Goal: Communication & Community: Answer question/provide support

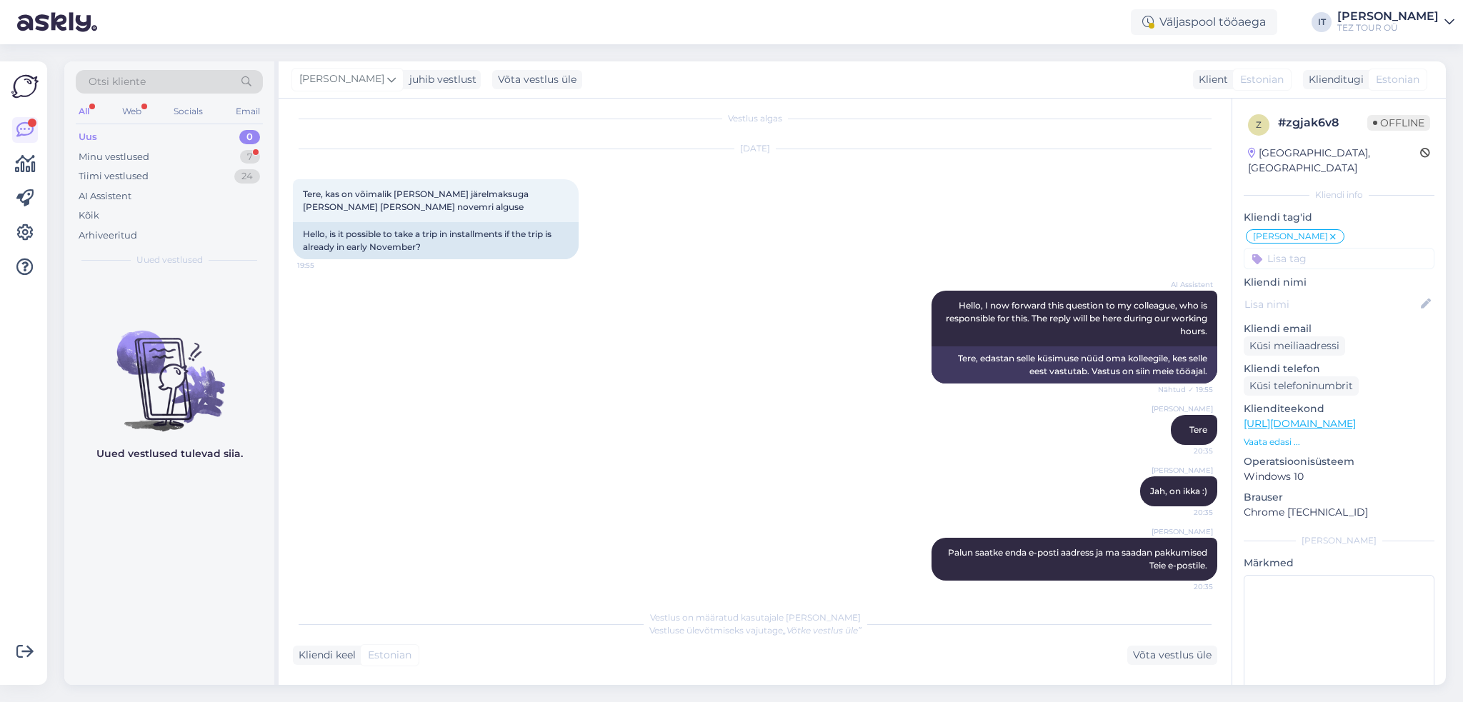
scroll to position [15, 0]
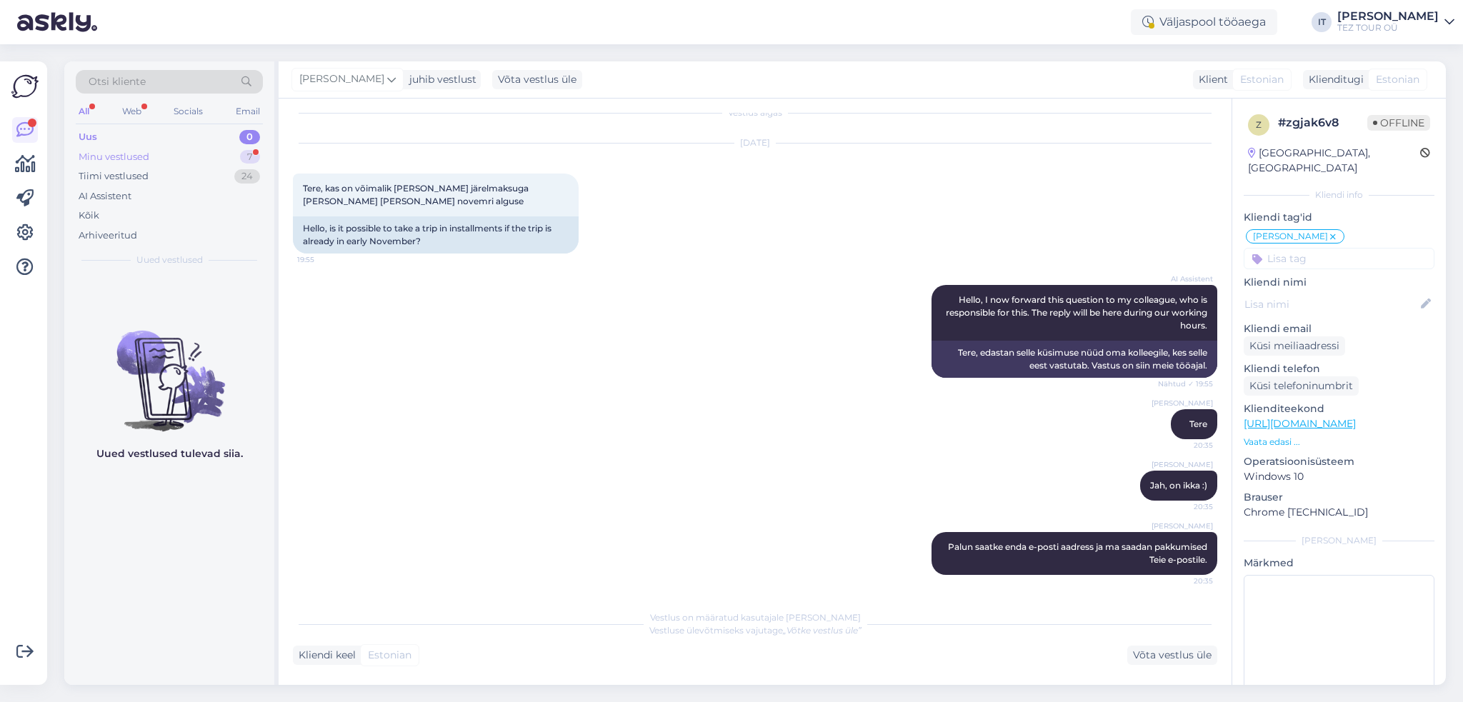
click at [137, 151] on div "Minu vestlused" at bounding box center [114, 157] width 71 height 14
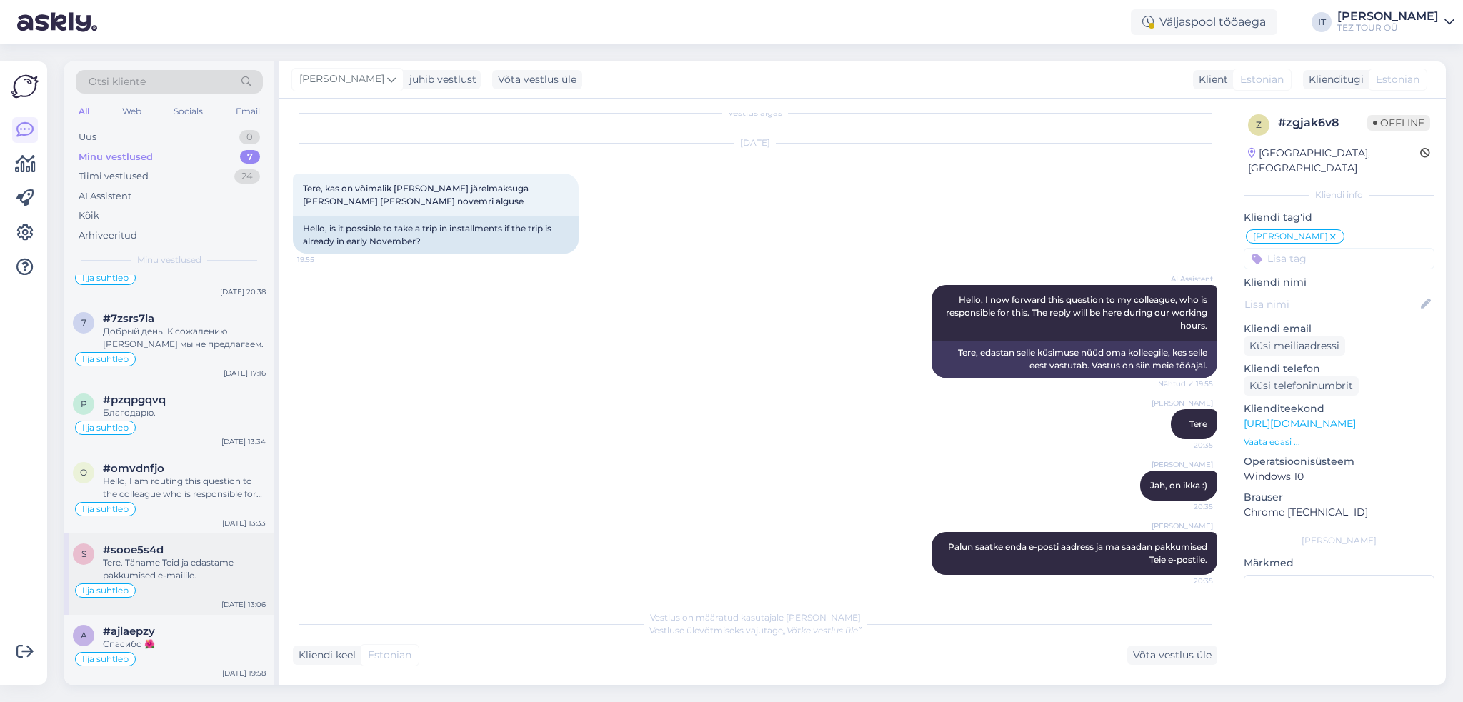
scroll to position [119, 0]
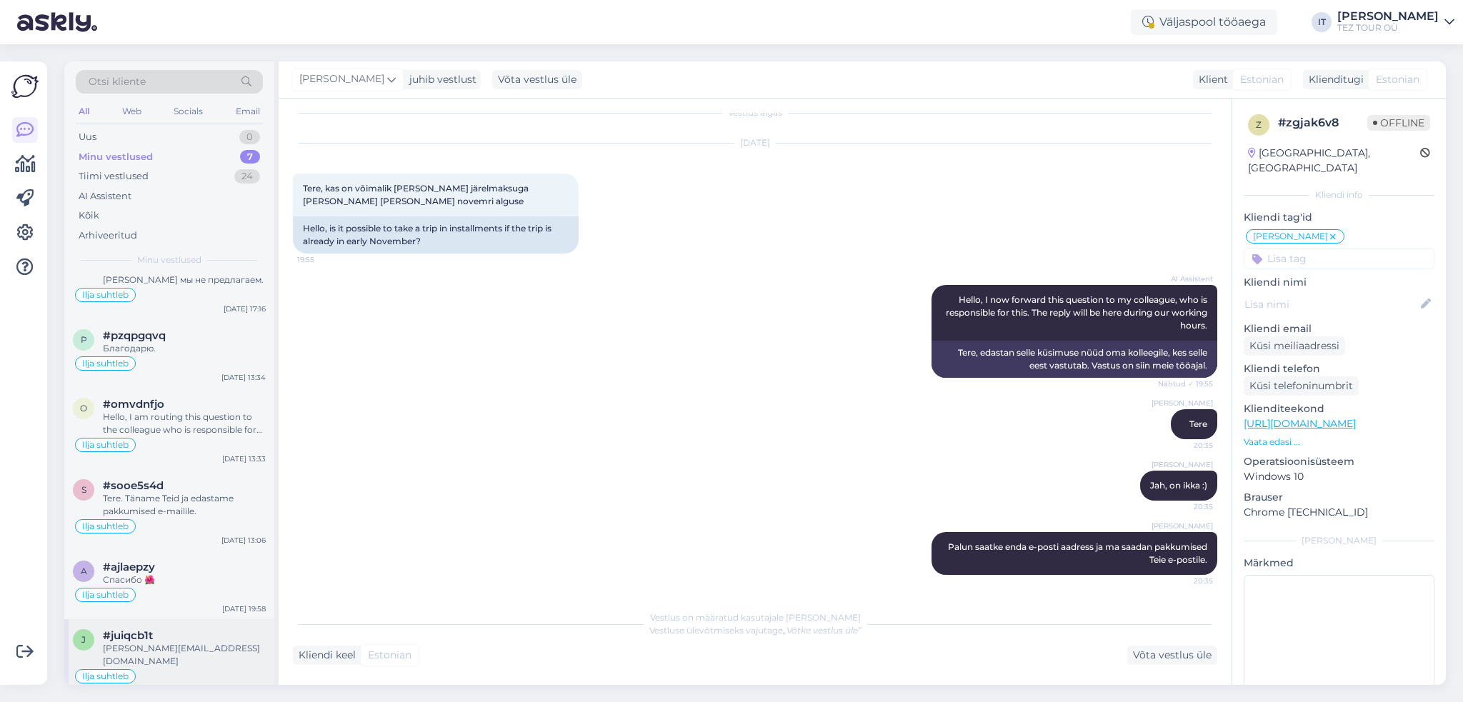
click at [211, 642] on div "[PERSON_NAME][EMAIL_ADDRESS][DOMAIN_NAME]" at bounding box center [184, 655] width 163 height 26
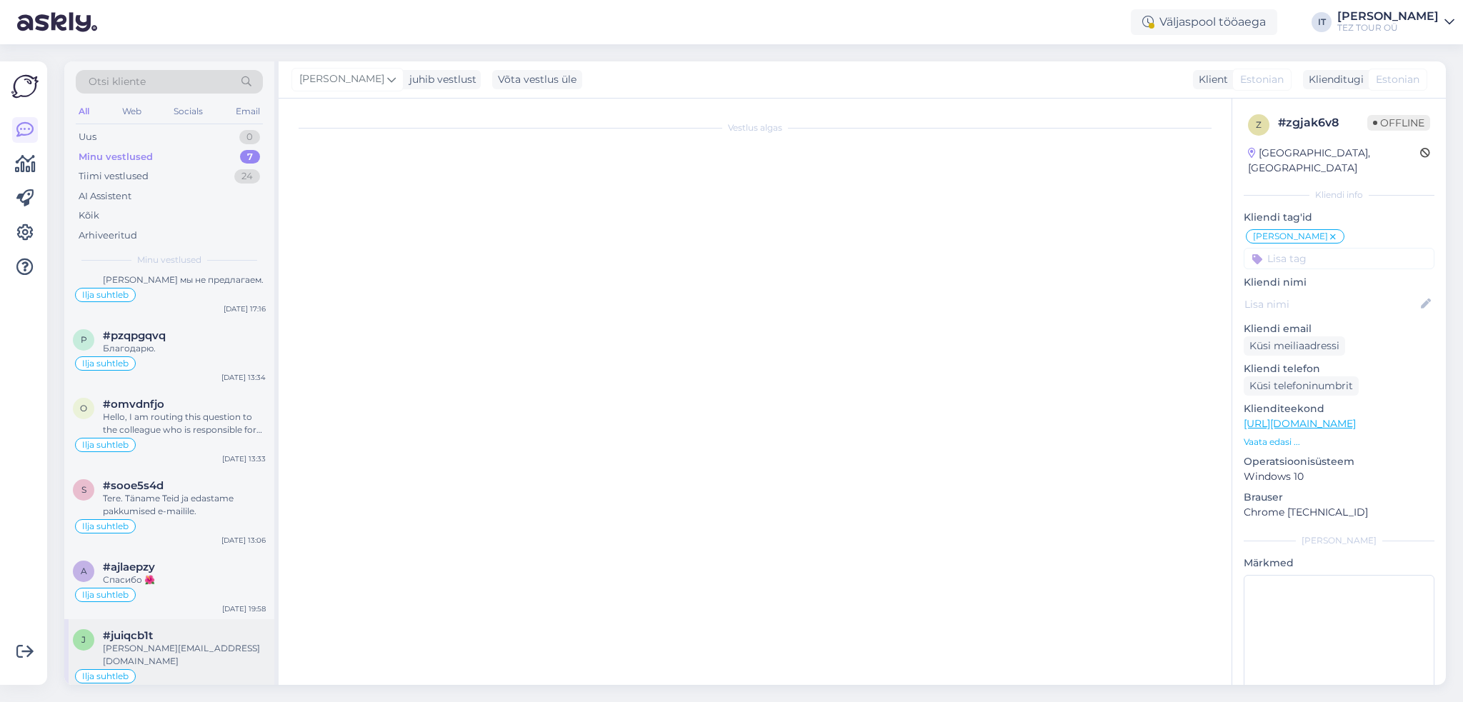
scroll to position [334, 0]
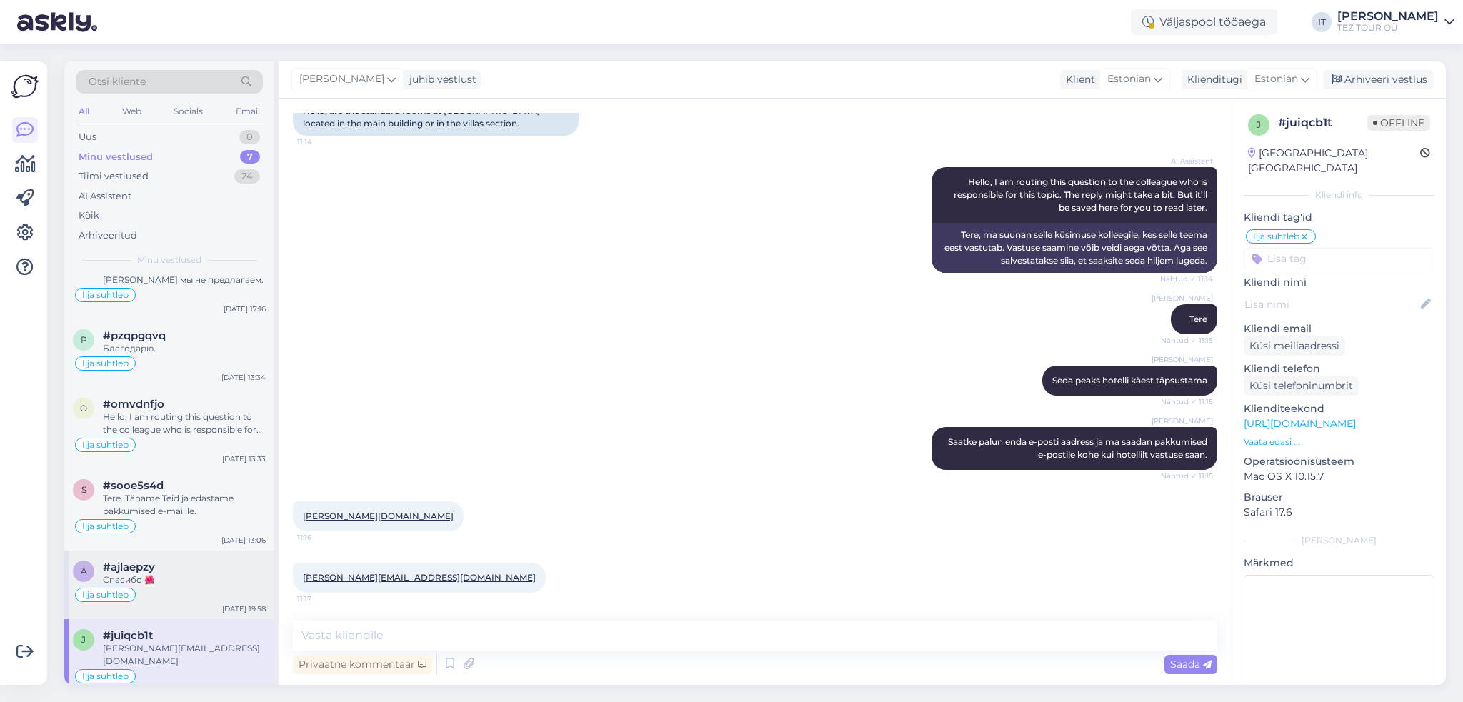
click at [179, 569] on div "#ajlaepzy" at bounding box center [184, 567] width 163 height 13
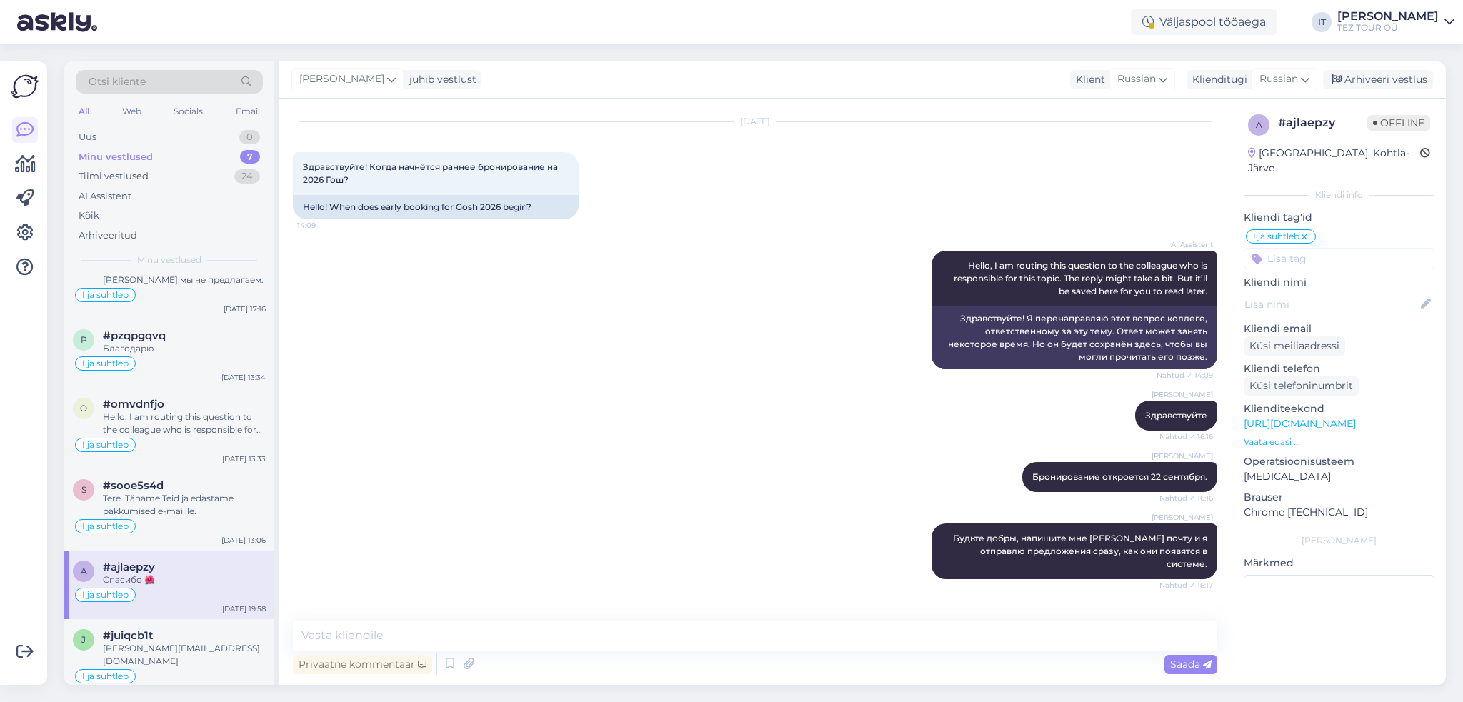
scroll to position [0, 0]
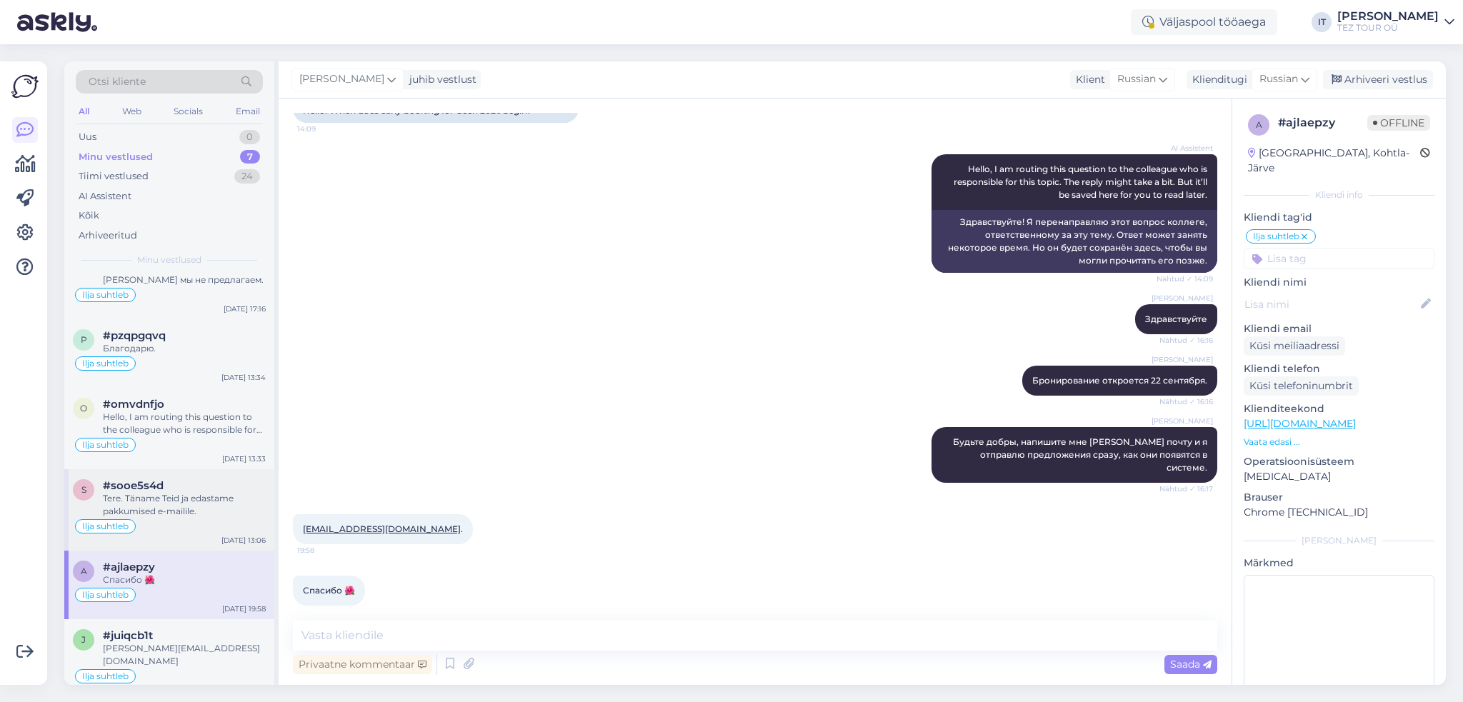
click at [174, 489] on div "#sooe5s4d" at bounding box center [184, 485] width 163 height 13
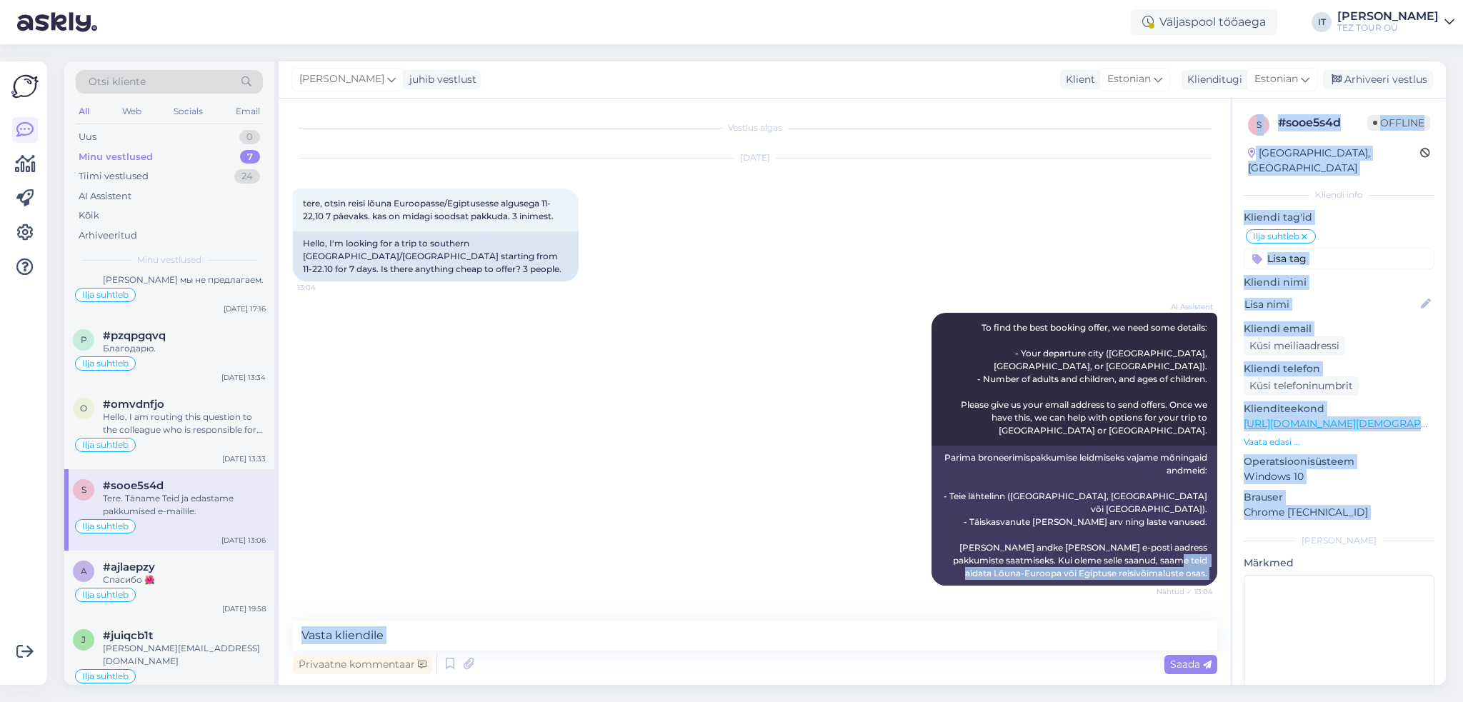
drag, startPoint x: 1282, startPoint y: 576, endPoint x: 1204, endPoint y: 579, distance: 77.9
click at [1279, 576] on div "Vestlus algas [DATE] tere, otsin reisi lõuna Euroopasse/[GEOGRAPHIC_DATA] algus…" at bounding box center [862, 392] width 1167 height 586
click at [1182, 601] on div "[GEOGRAPHIC_DATA], [EMAIL_ADDRESS][DOMAIN_NAME] 13:05 [GEOGRAPHIC_DATA], [EMAIL…" at bounding box center [755, 644] width 924 height 86
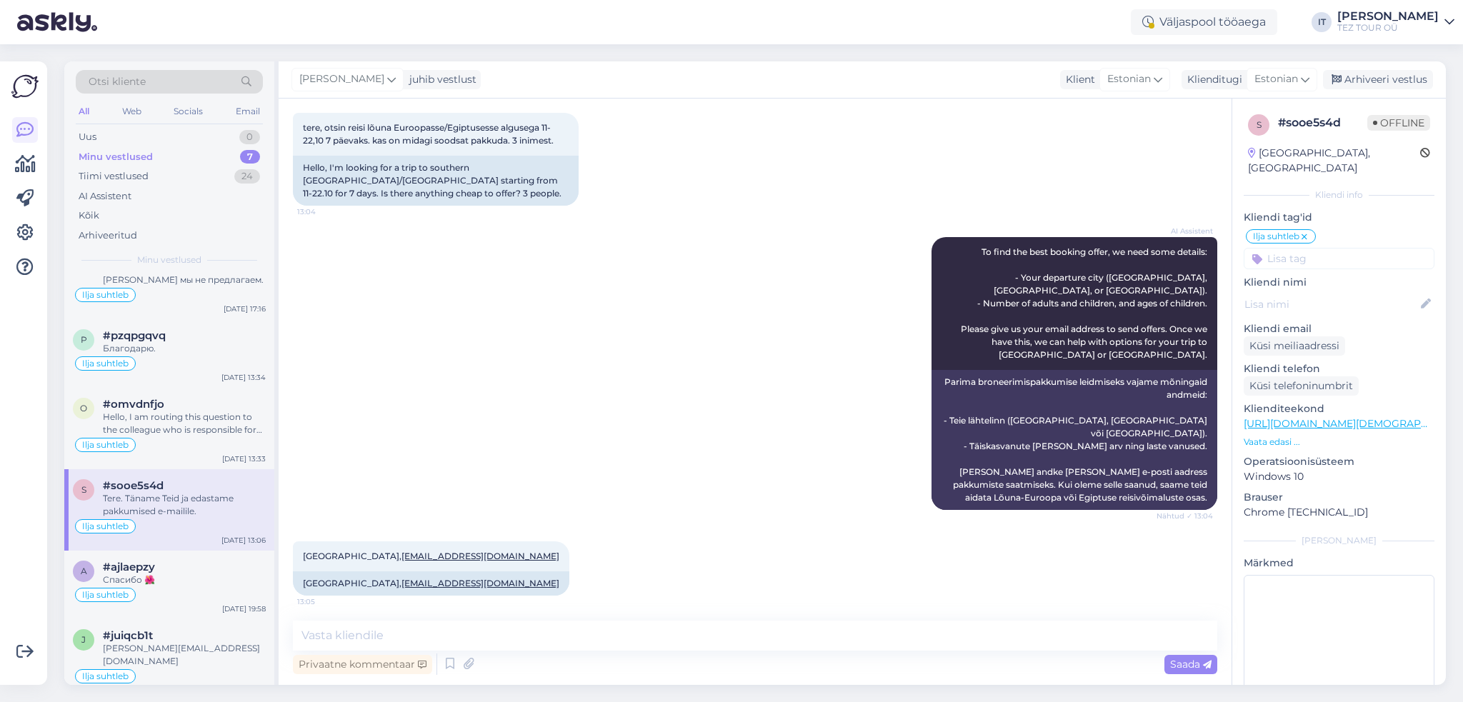
scroll to position [364, 0]
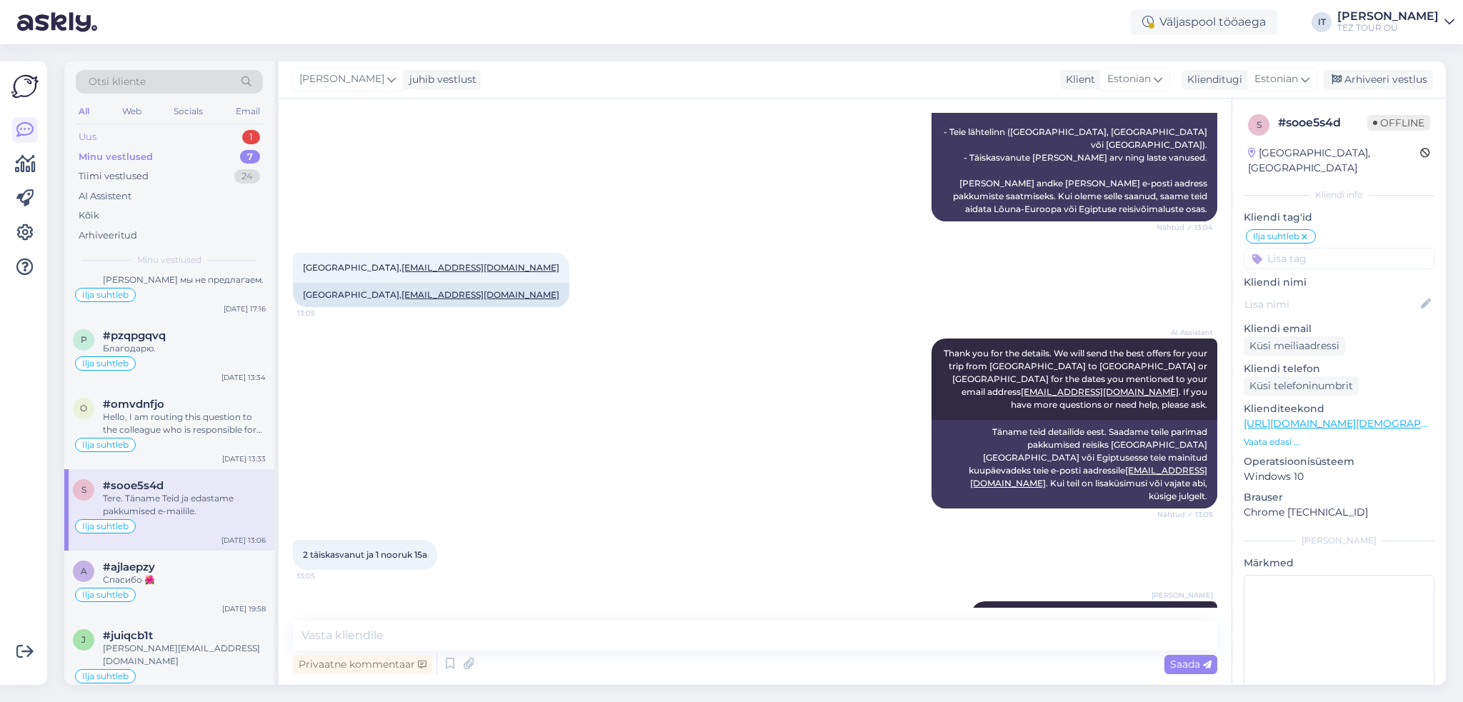
click at [186, 136] on div "Uus 1" at bounding box center [169, 137] width 187 height 20
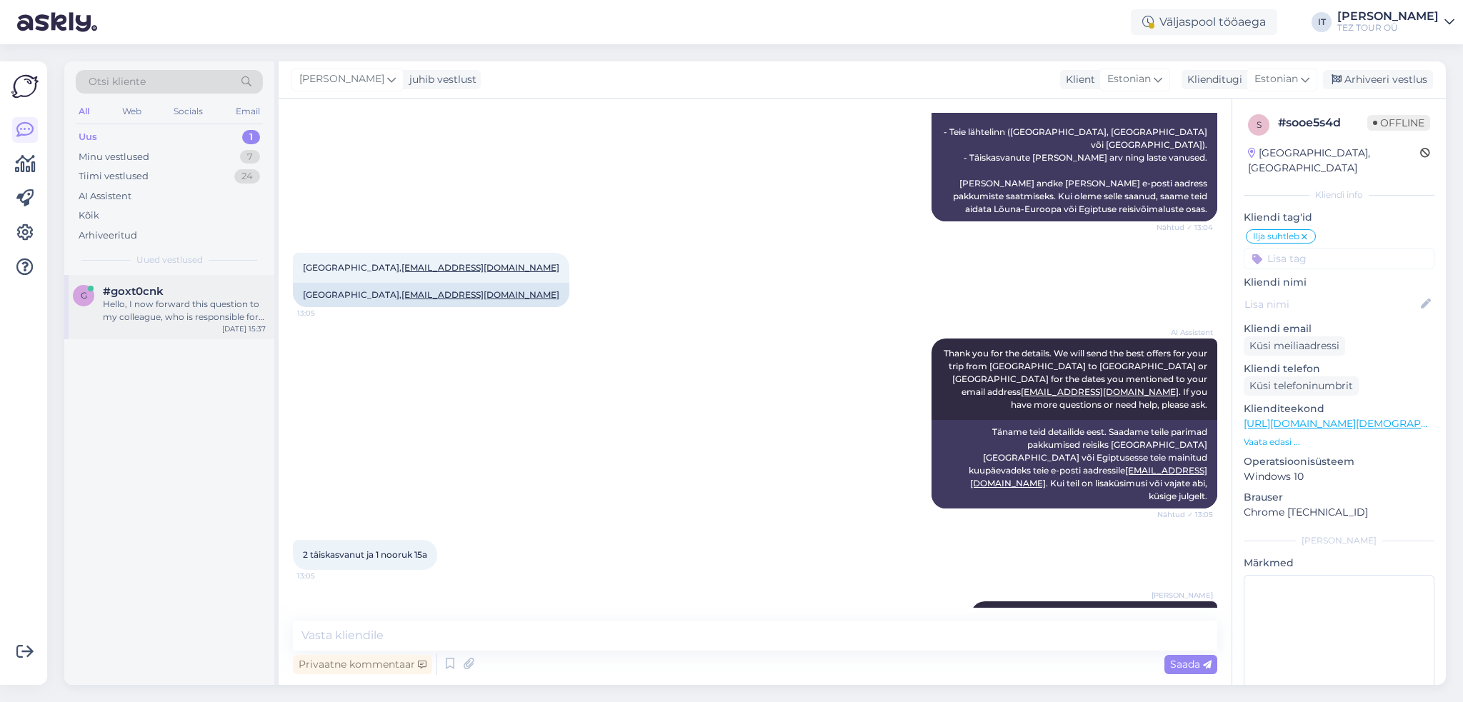
click at [200, 330] on div "g #goxt0cnk Hello, I now forward this question to my colleague, who is responsi…" at bounding box center [169, 307] width 210 height 64
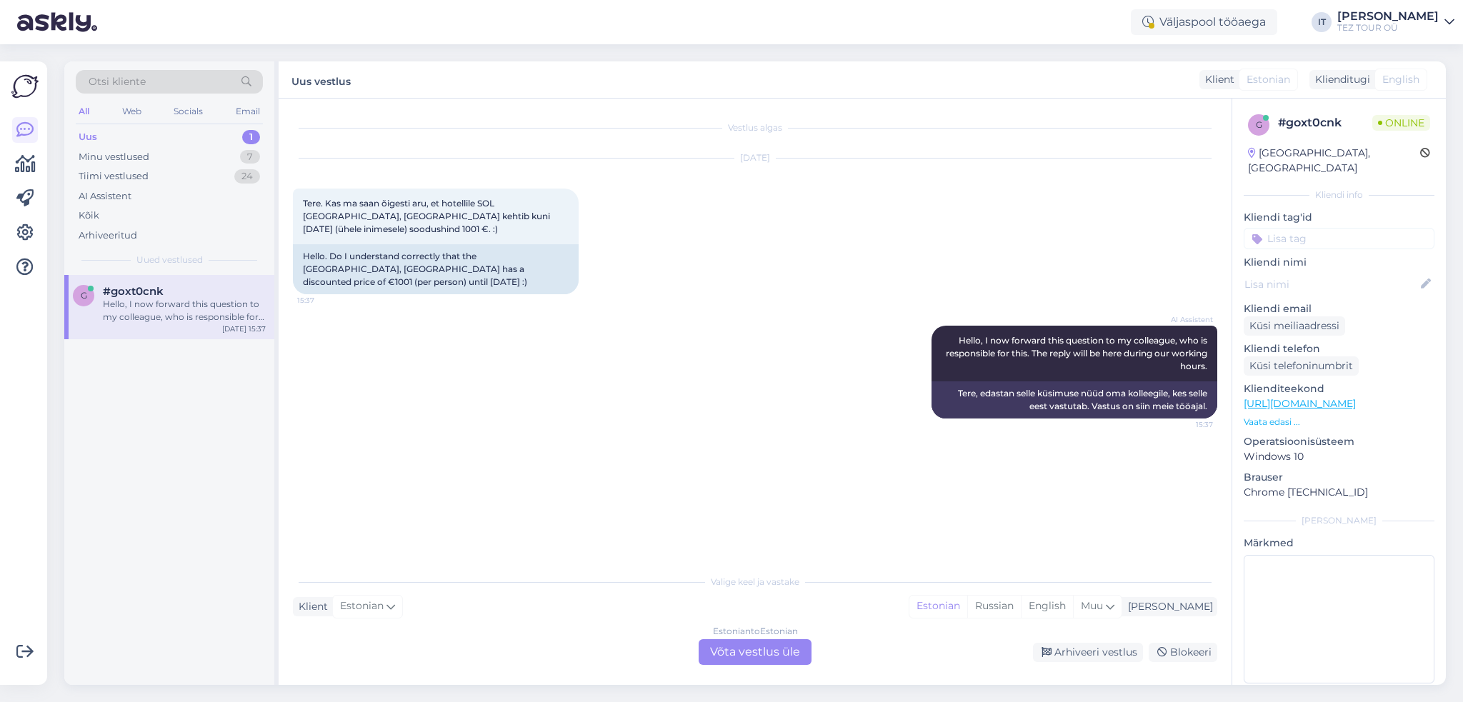
click at [758, 648] on div "Estonian to Estonian Võta vestlus üle" at bounding box center [755, 652] width 113 height 26
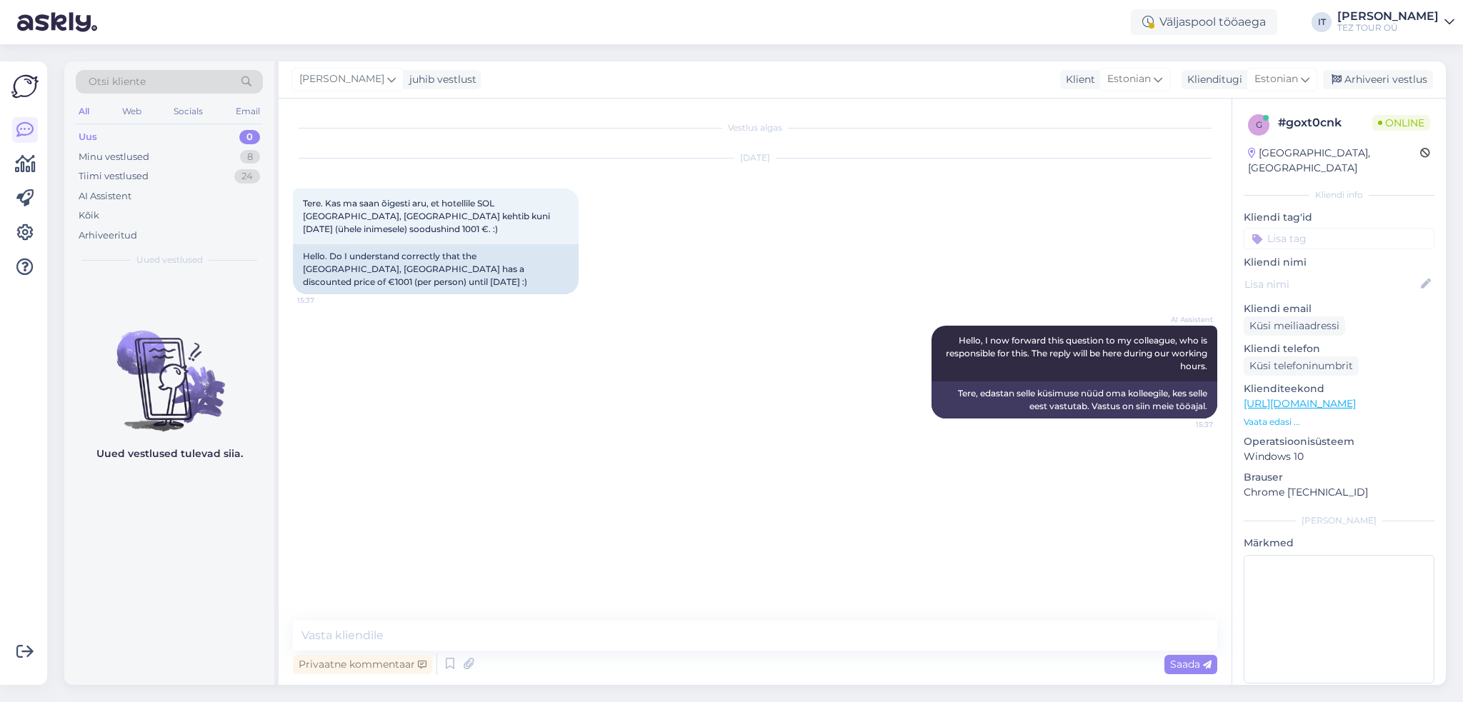
click at [566, 611] on div "Vestlus algas [DATE] Tere. Kas ma saan õigesti aru, et hotellile SOL [GEOGRAPHI…" at bounding box center [755, 392] width 953 height 586
click at [569, 632] on textarea at bounding box center [755, 636] width 924 height 30
type textarea "Tere"
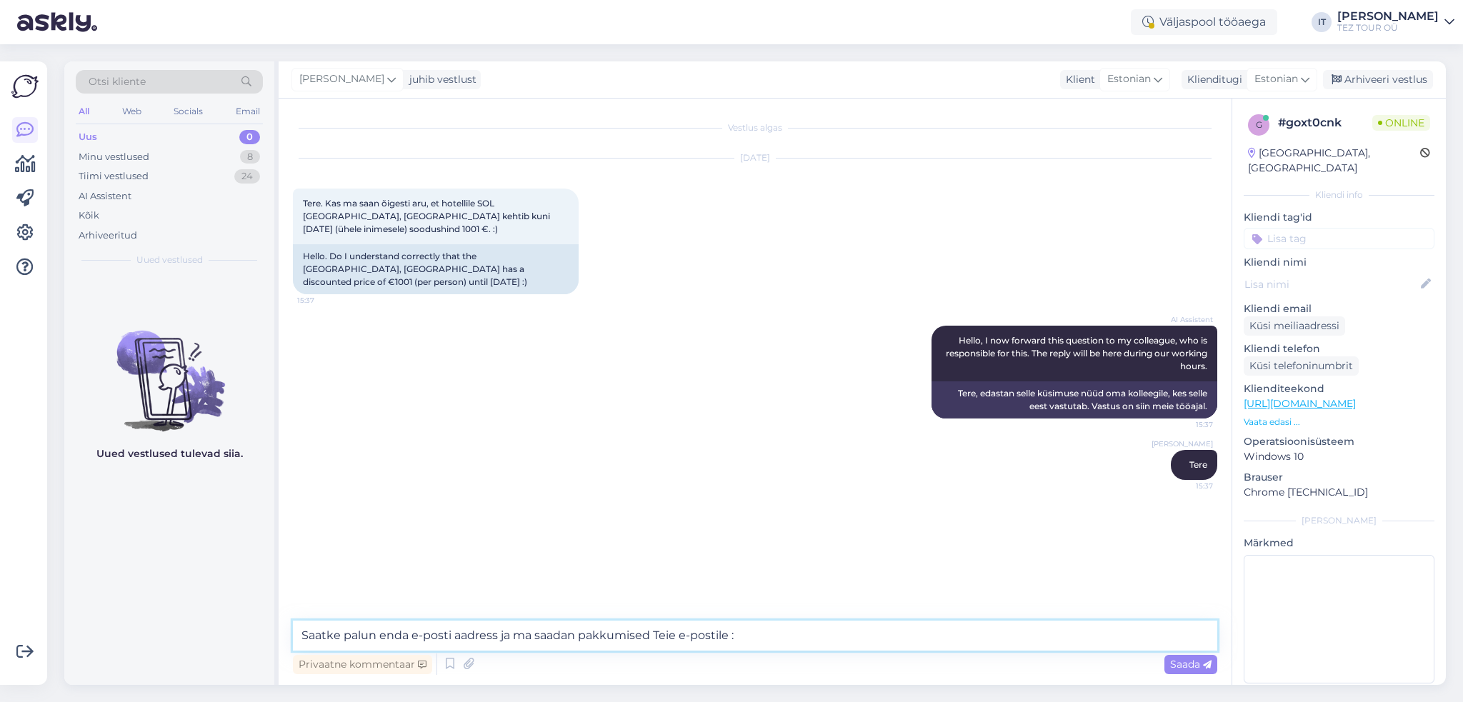
type textarea "Saatke palun enda e-posti aadress ja ma saadan pakkumised Teie e-postile :)"
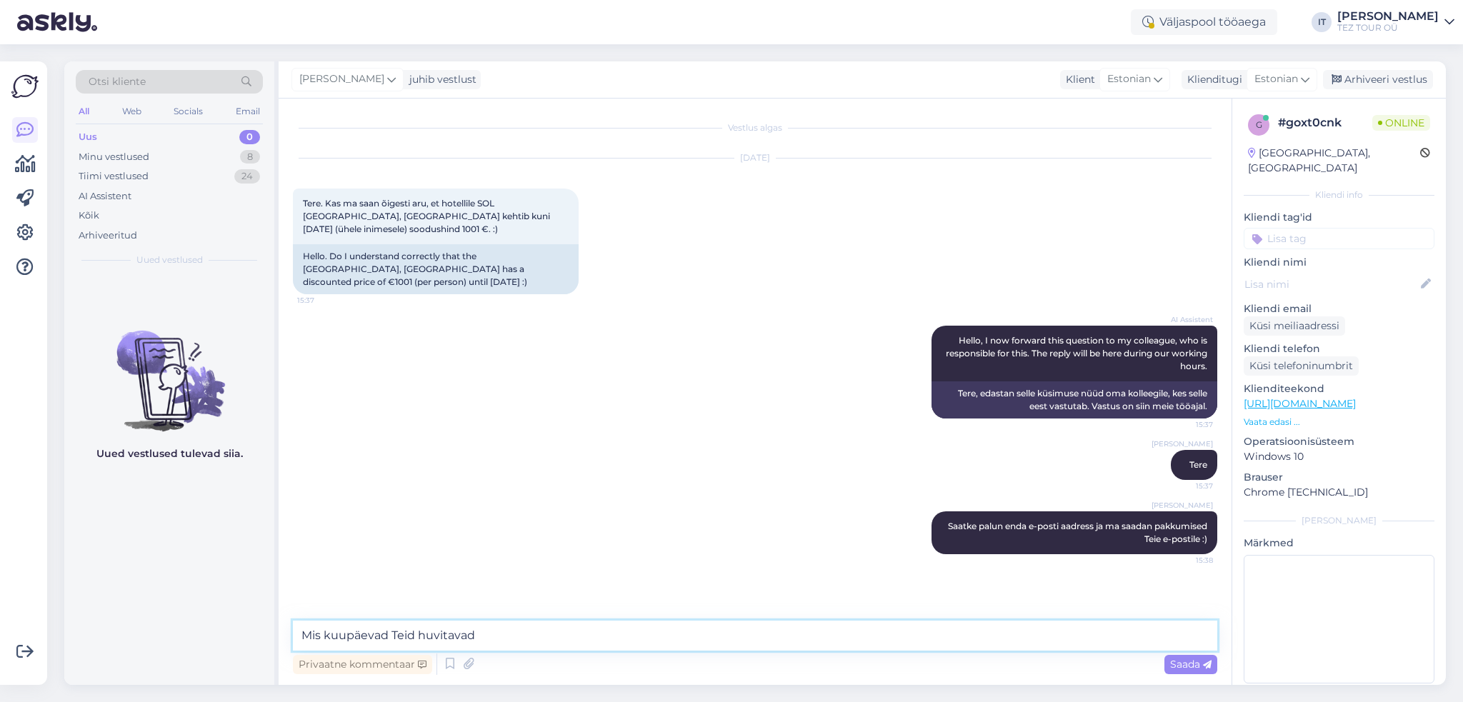
type textarea "Mis kuupäevad Teid huvitavad?"
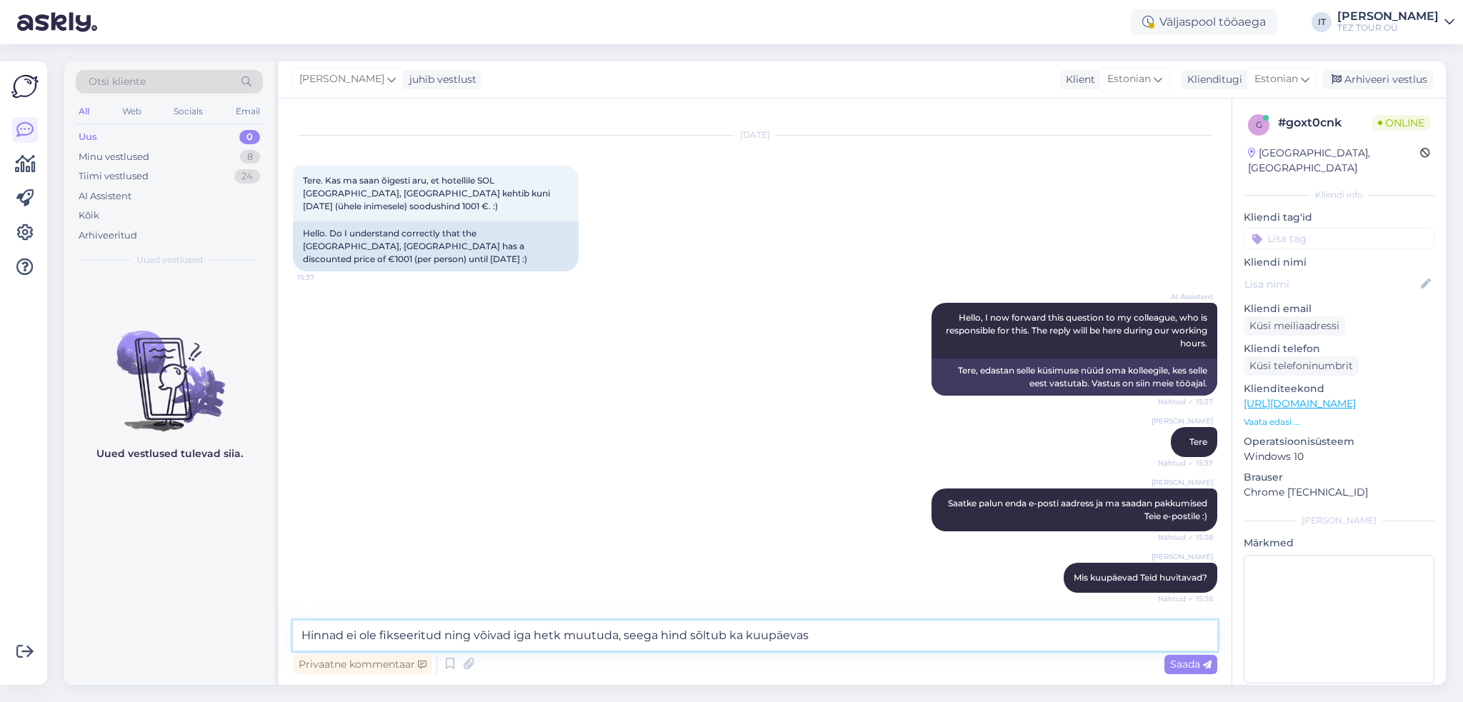
type textarea "Hinnad ei ole fikseeritud ning võivad iga hetk muutuda, seega hind sõltub ka ku…"
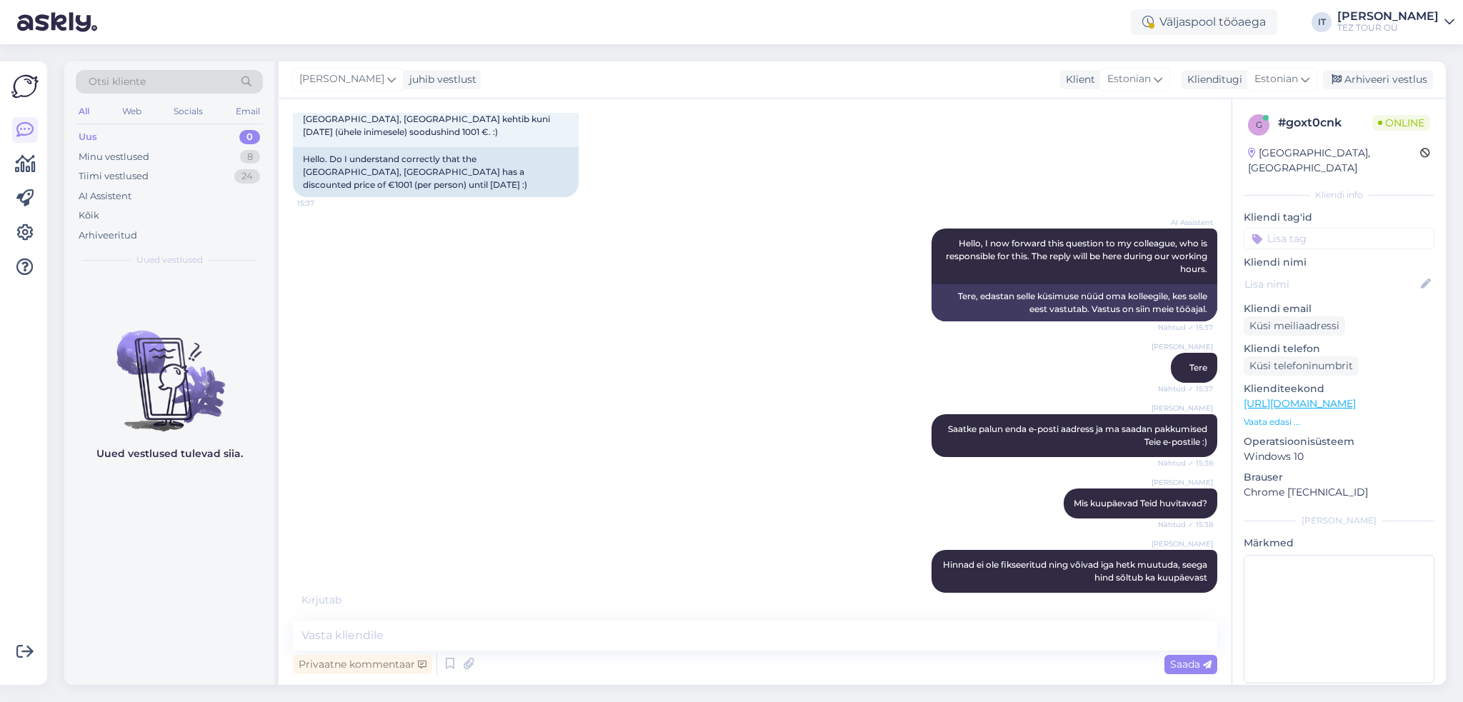
click at [1337, 228] on input at bounding box center [1339, 238] width 191 height 21
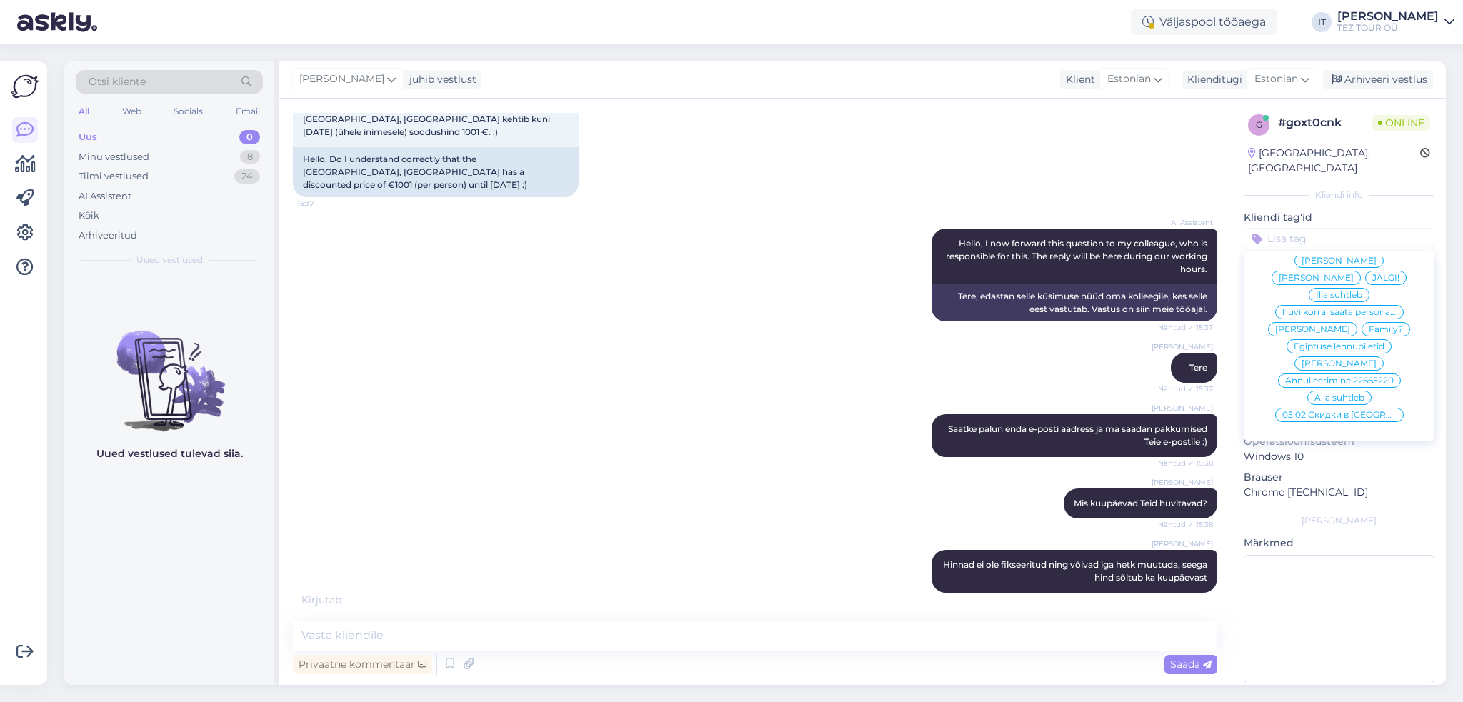
scroll to position [147, 0]
click at [1327, 291] on span "Ilja suhtleb" at bounding box center [1339, 295] width 46 height 9
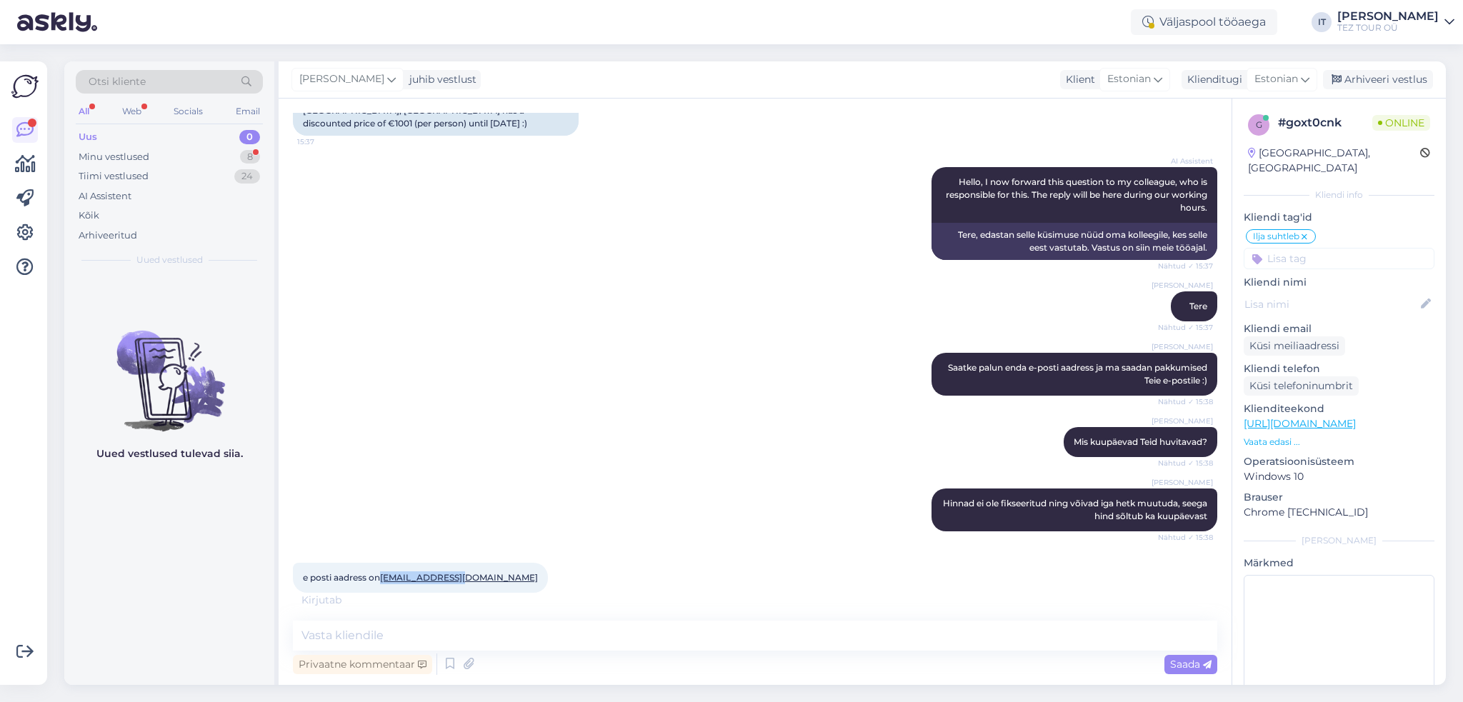
scroll to position [174, 0]
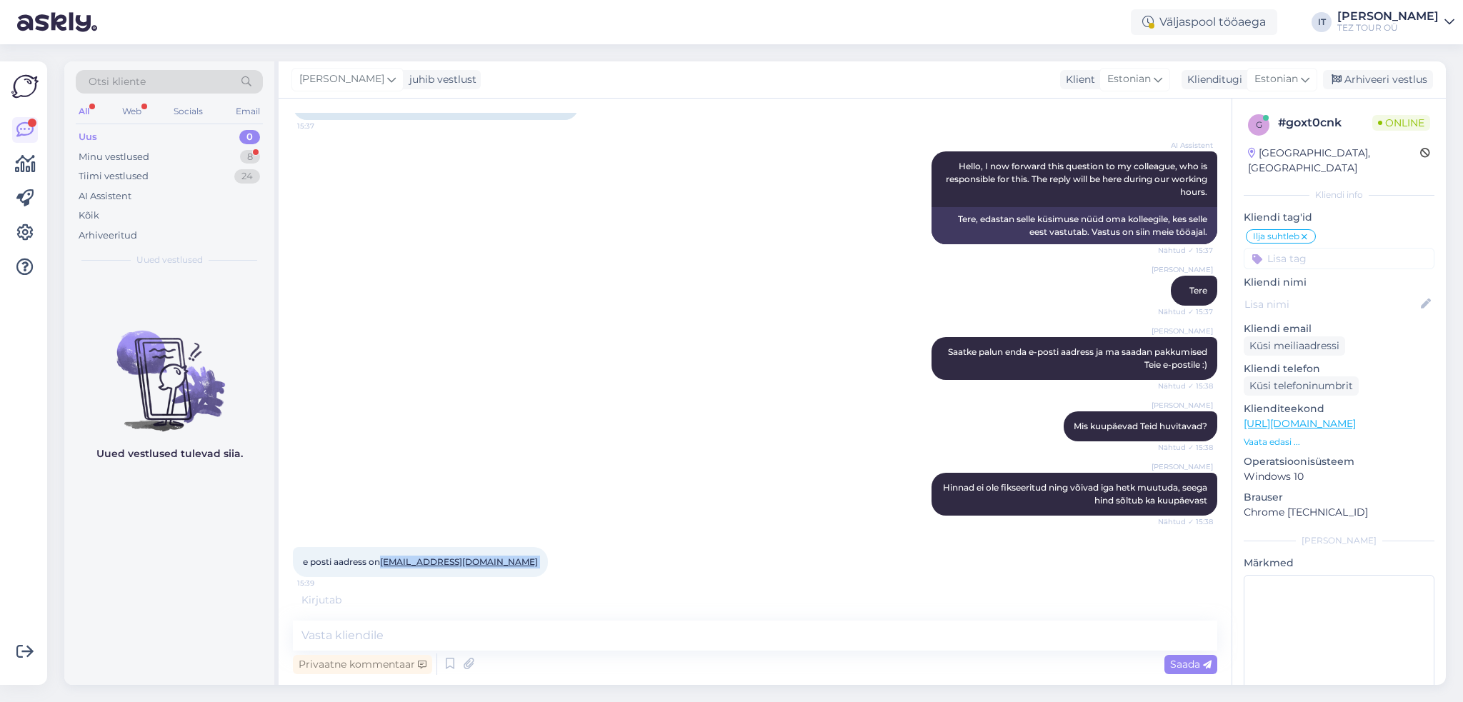
drag, startPoint x: 381, startPoint y: 578, endPoint x: 514, endPoint y: 574, distance: 132.9
click at [514, 574] on div "e posti aadress on [EMAIL_ADDRESS][DOMAIN_NAME] 15:39" at bounding box center [420, 562] width 255 height 30
copy div "[EMAIL_ADDRESS][DOMAIN_NAME] 15:39"
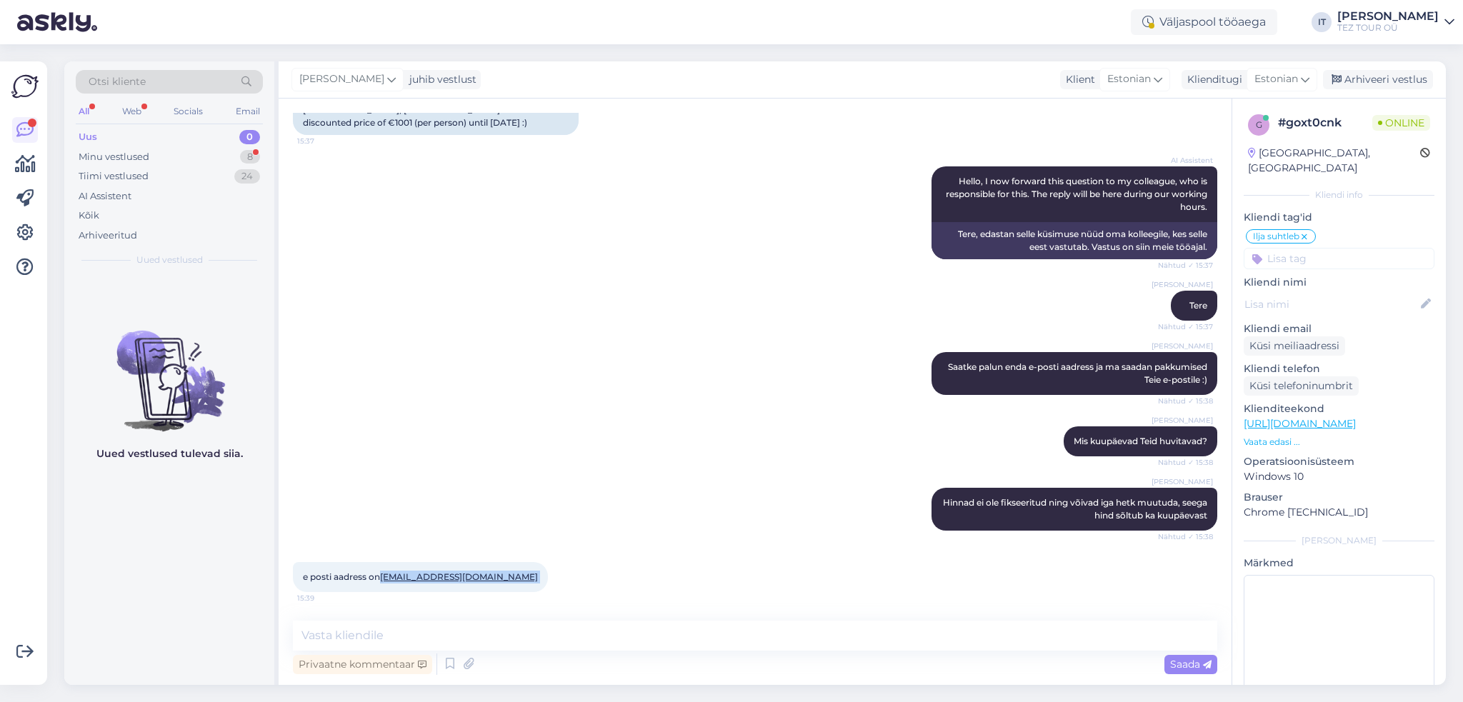
scroll to position [159, 0]
click at [623, 642] on textarea at bounding box center [755, 636] width 924 height 30
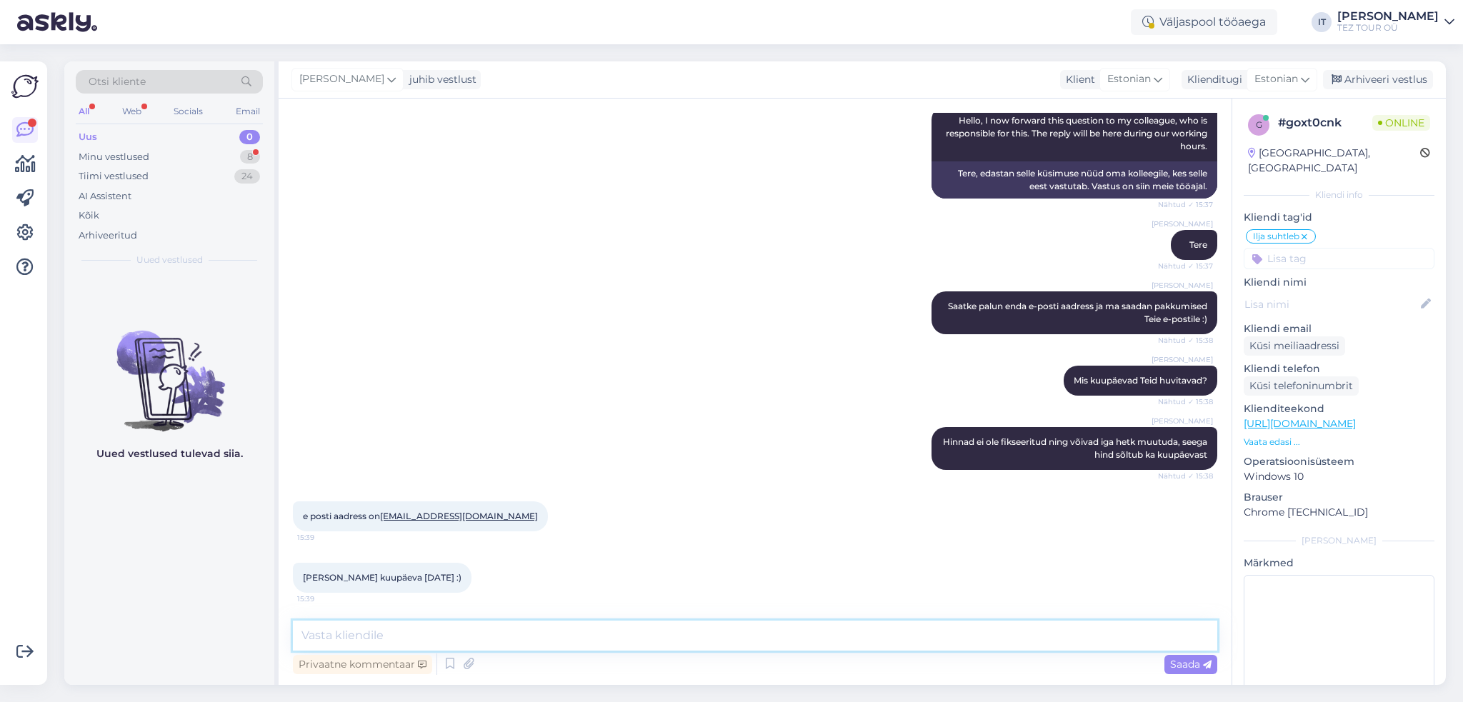
click at [559, 644] on textarea at bounding box center [755, 636] width 924 height 30
click at [564, 632] on textarea at bounding box center [755, 636] width 924 height 30
click at [501, 656] on div "Privaatne kommentaar Saada" at bounding box center [755, 664] width 924 height 27
click at [506, 641] on textarea at bounding box center [755, 636] width 924 height 30
click at [589, 653] on div "Privaatne kommentaar Saada" at bounding box center [755, 664] width 924 height 27
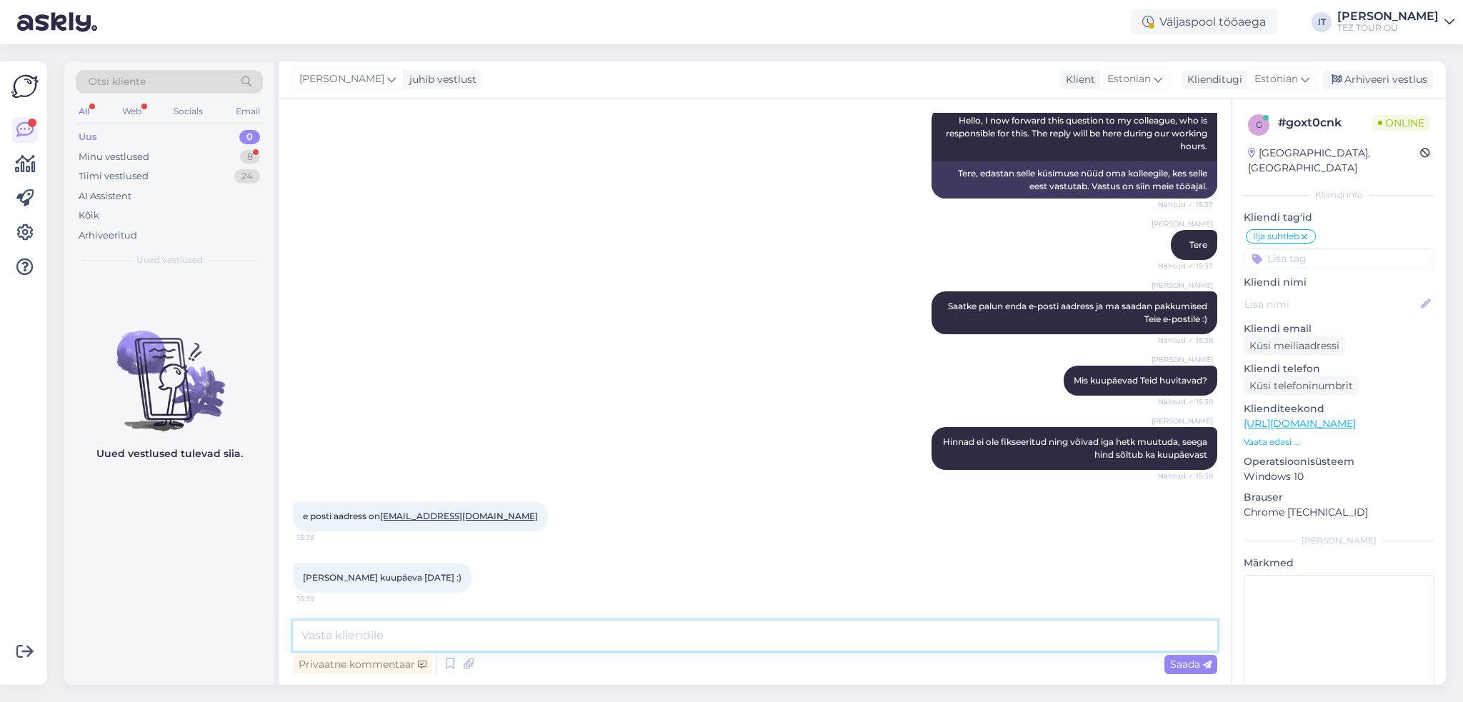
click at [589, 642] on textarea at bounding box center [755, 636] width 924 height 30
type textarea "Tõenäoliselt olete vaadanud ainult majutuse [PERSON_NAME]"
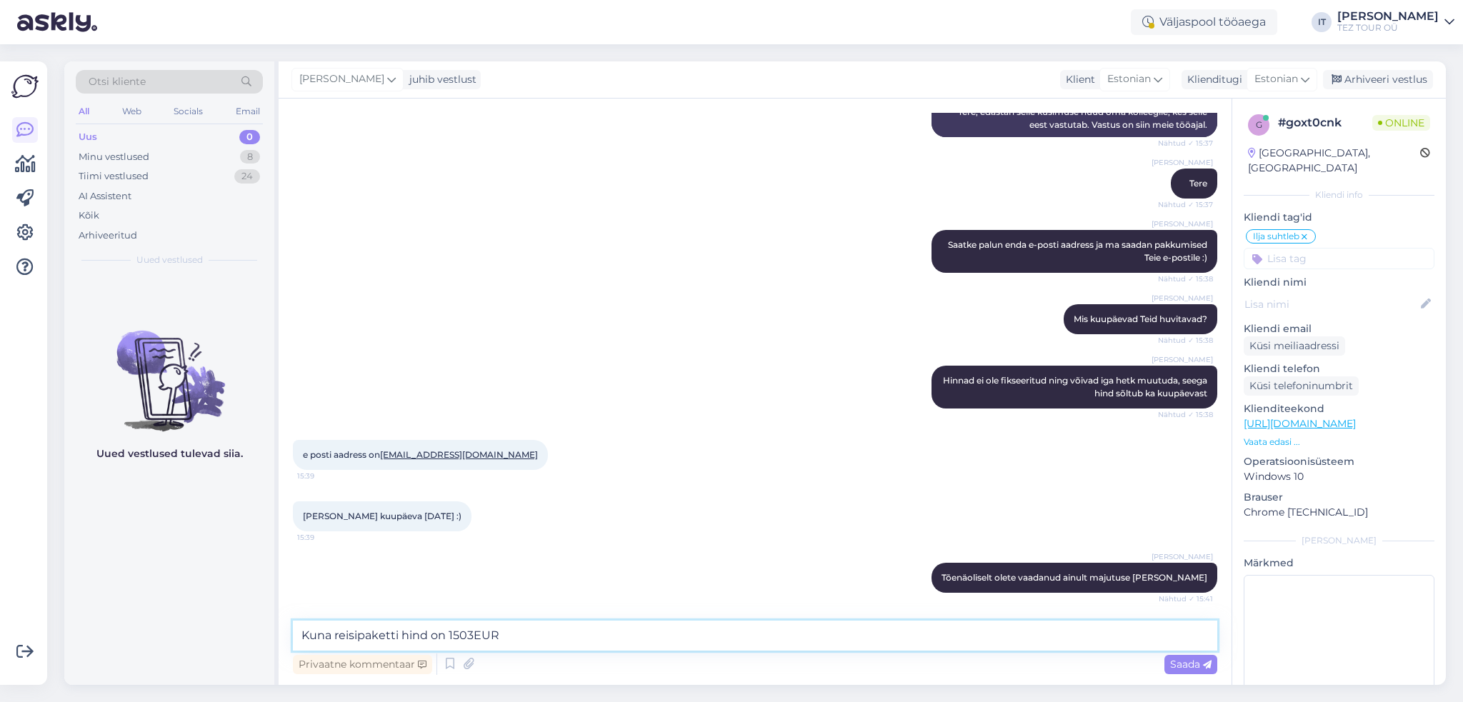
click at [466, 644] on textarea "Kuna reisipaketti hind on 1503EUR" at bounding box center [755, 636] width 924 height 30
click at [557, 631] on textarea "Kuna reisipaketti hind on 1513EUR" at bounding box center [755, 636] width 924 height 30
type textarea "Kuna reisipaketti hind on 1513EUR väljalennuga [DATE]"
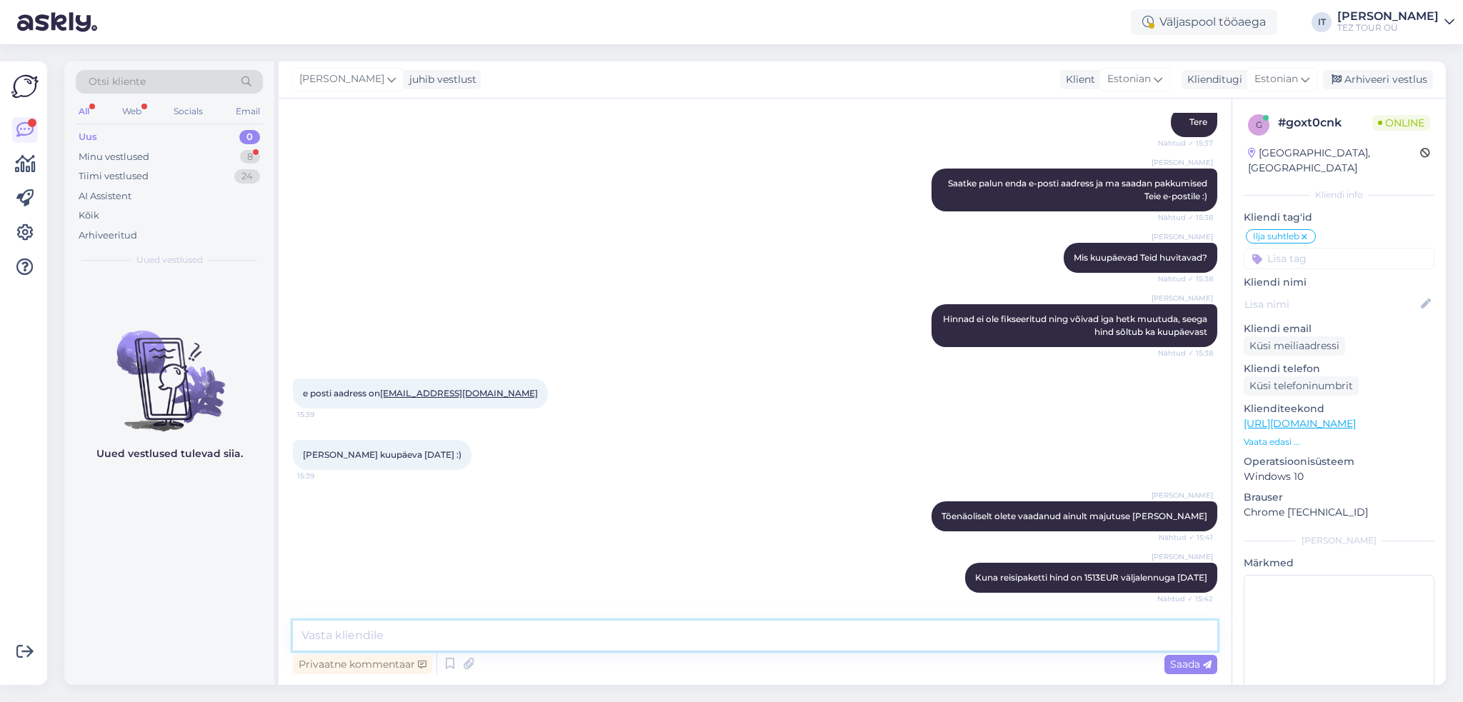
scroll to position [404, 0]
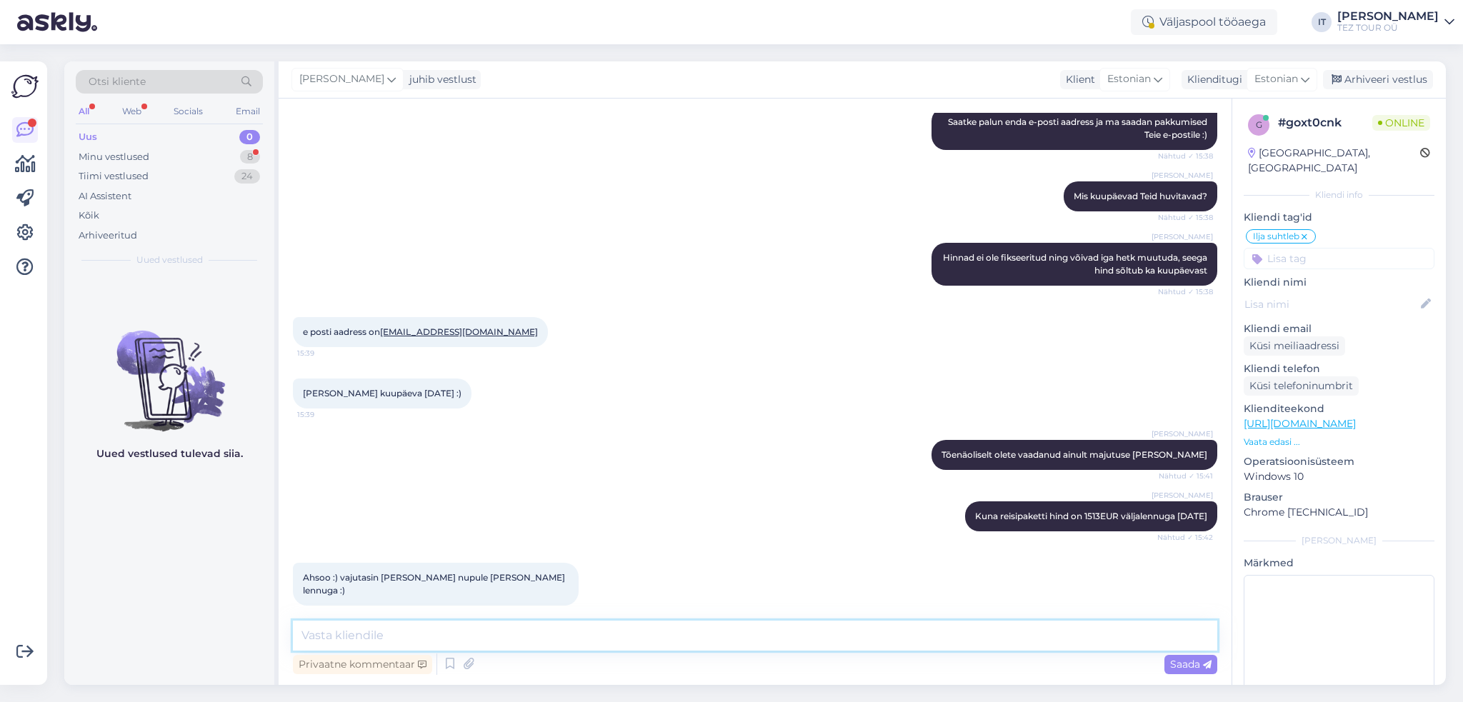
click at [439, 634] on textarea at bounding box center [755, 636] width 924 height 30
click at [500, 649] on textarea at bounding box center [755, 636] width 924 height 30
type textarea "ka"
drag, startPoint x: 407, startPoint y: 636, endPoint x: 279, endPoint y: 625, distance: 128.3
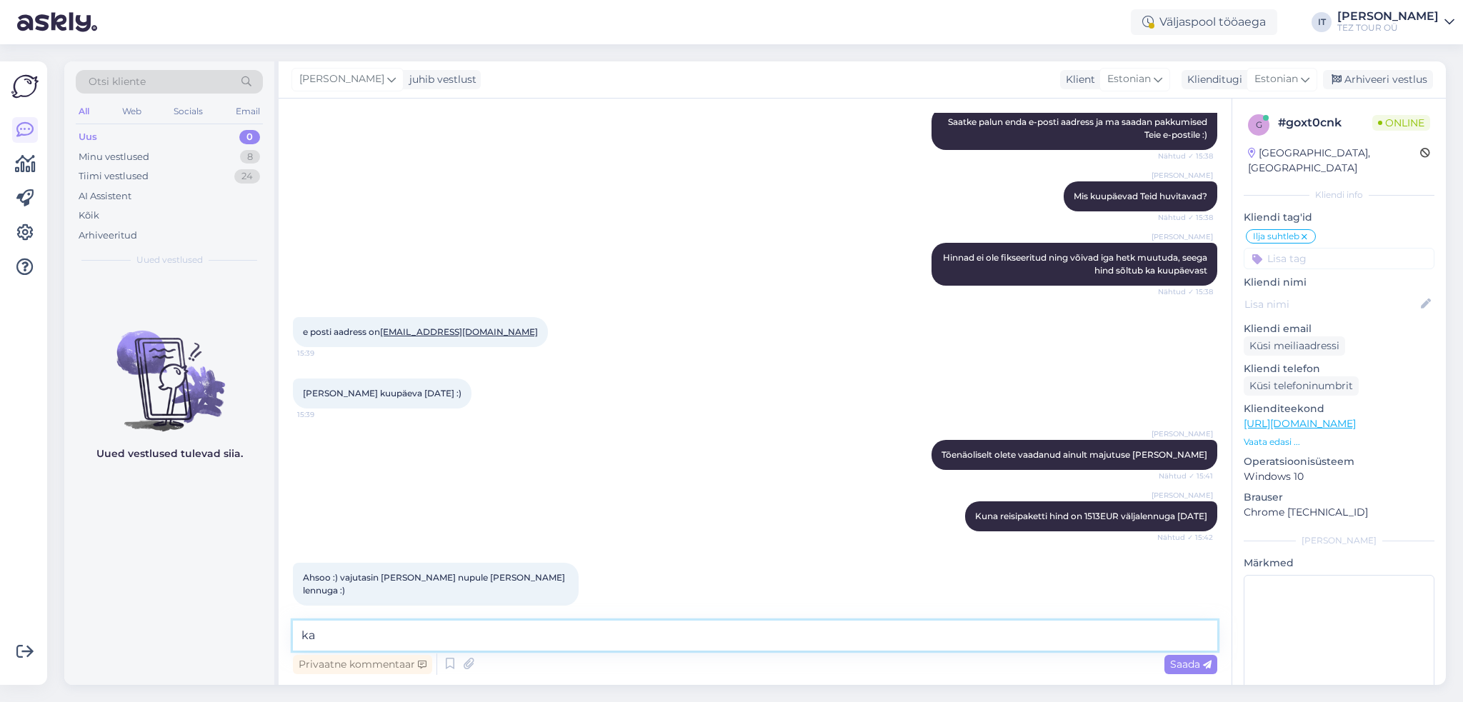
click at [279, 625] on div "Vestlus algas [DATE] Tere. Kas ma saan õigesti aru, et hotellile SOL [GEOGRAPHI…" at bounding box center [755, 392] width 953 height 586
paste textarea "K"
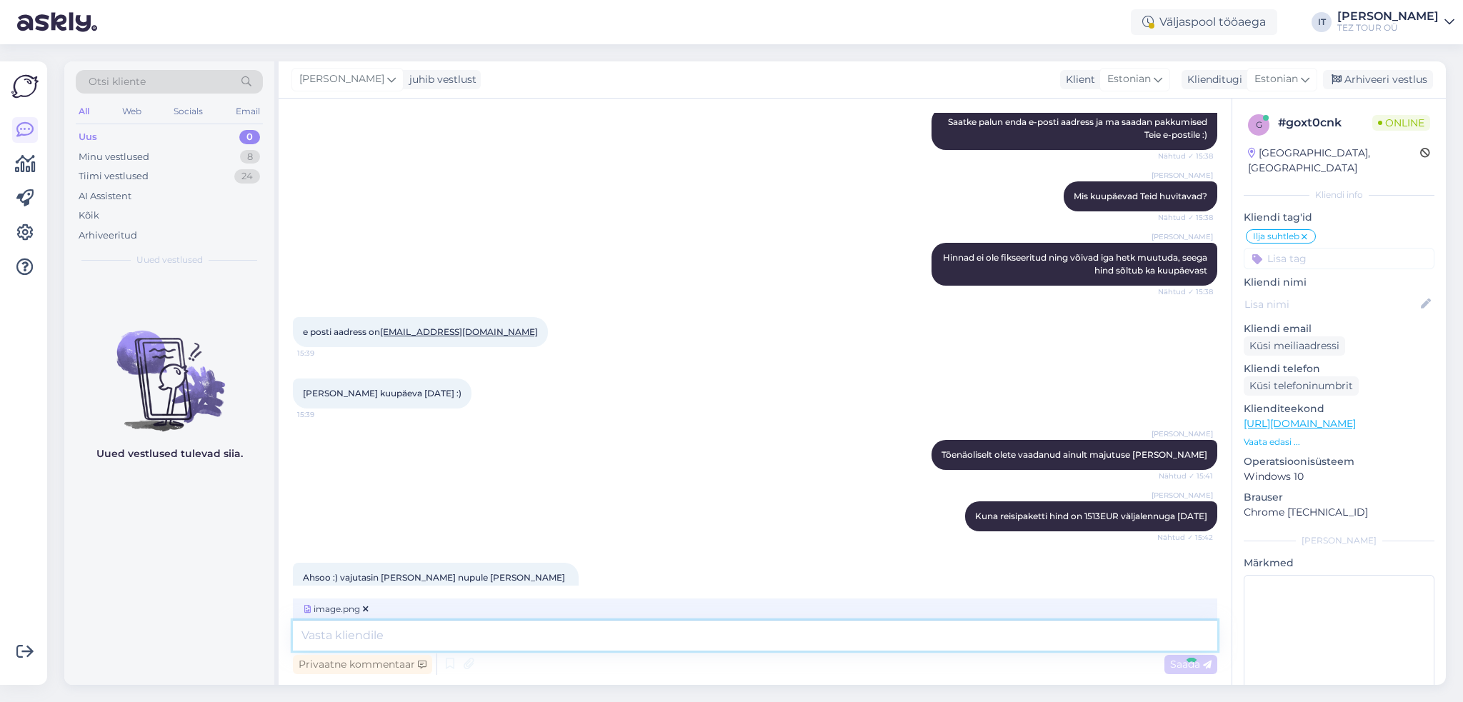
scroll to position [494, 0]
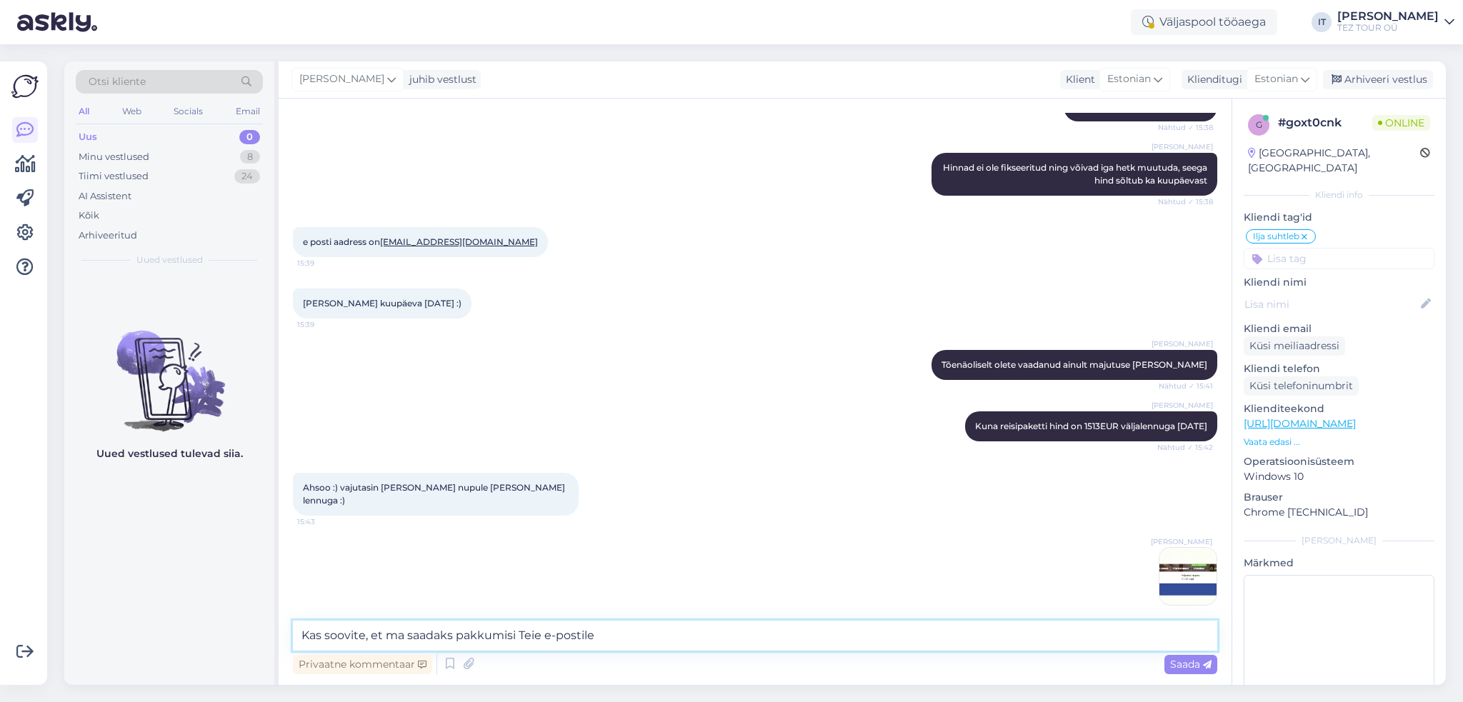
type textarea "Kas soovite, et ma saadaks pakkumisi Teie e-postile?"
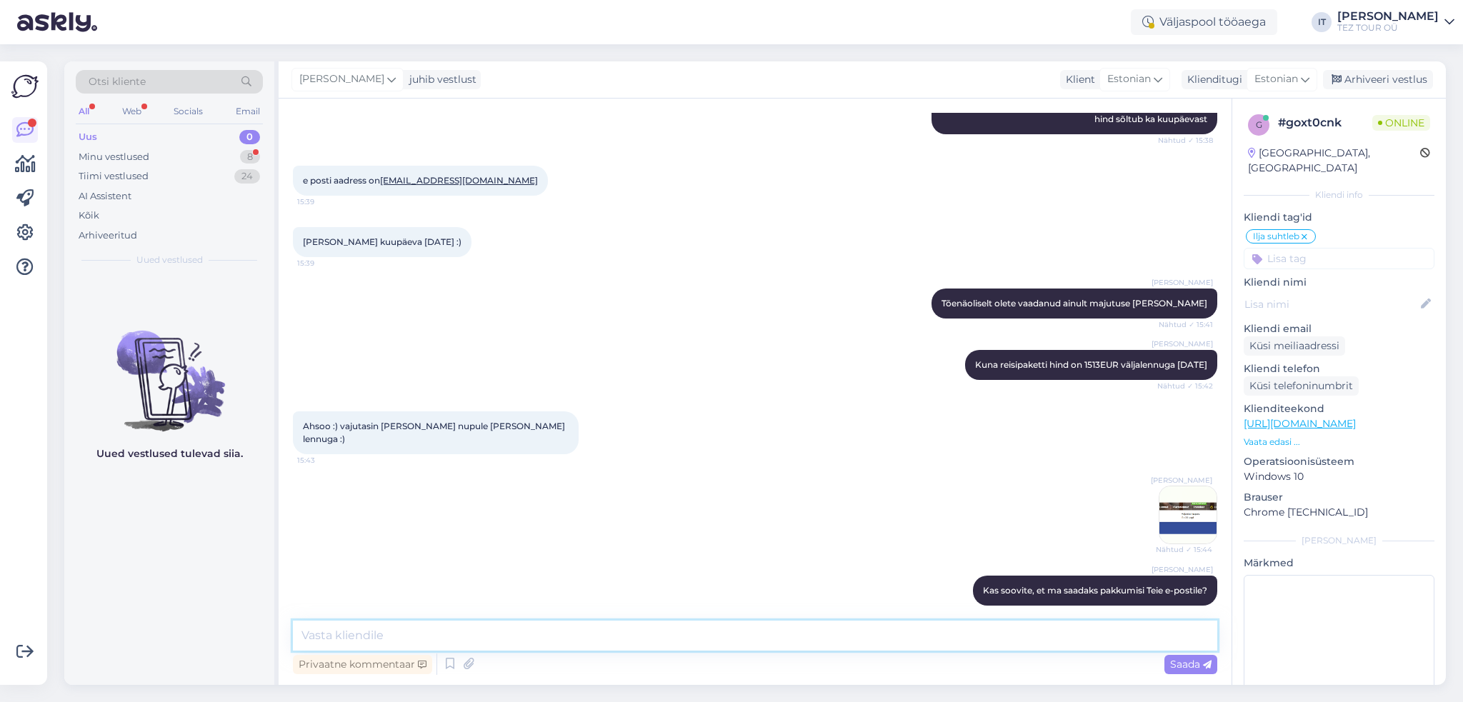
scroll to position [656, 0]
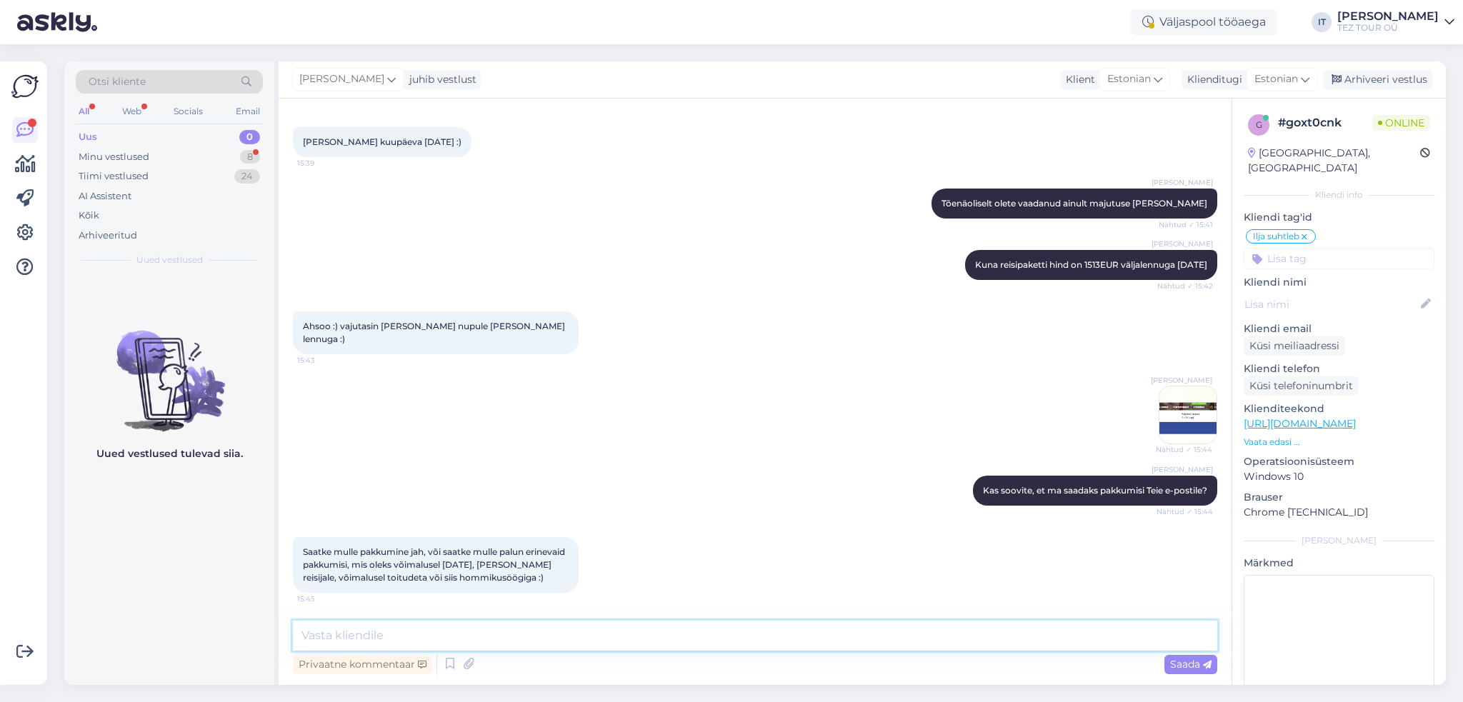
click at [486, 642] on textarea at bounding box center [755, 636] width 924 height 30
type textarea "Teeme nii :)"
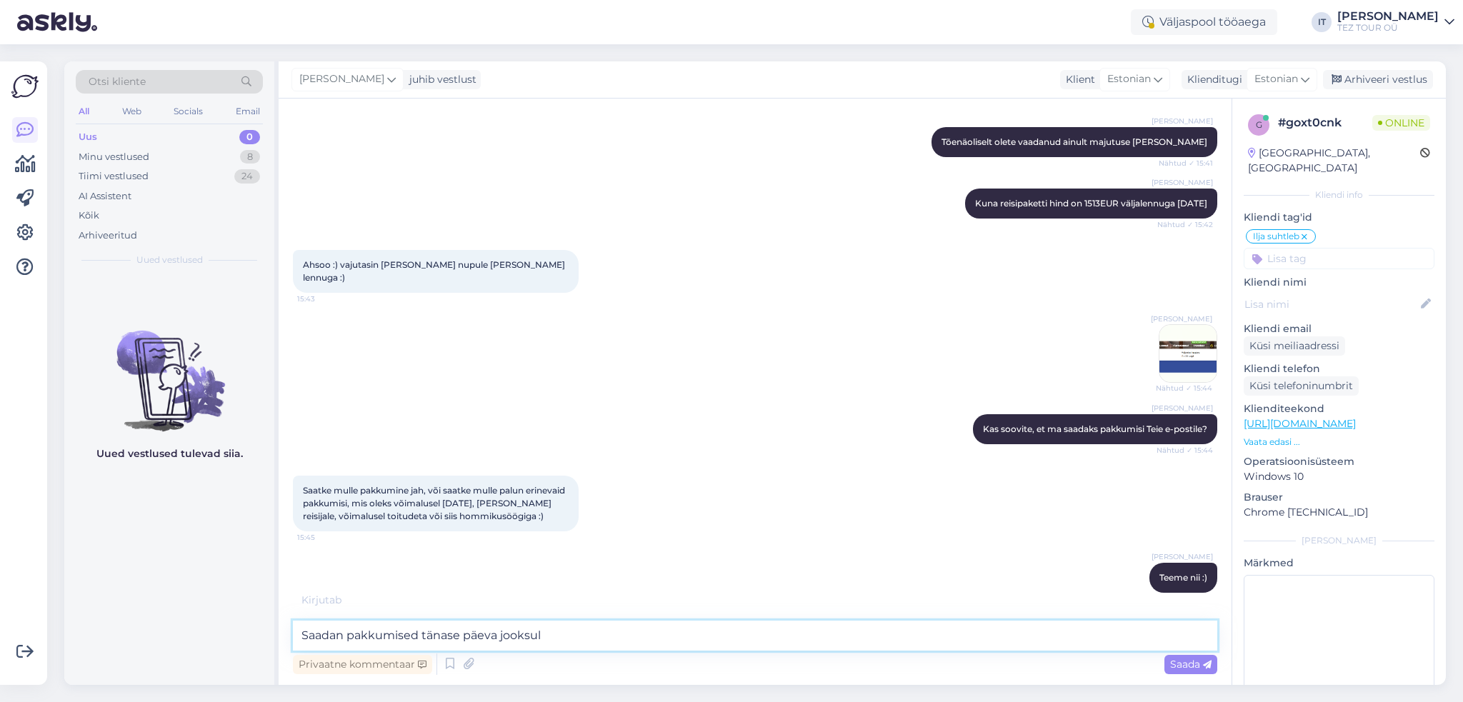
type textarea "Saadan pakkumised tänase päeva jooksul."
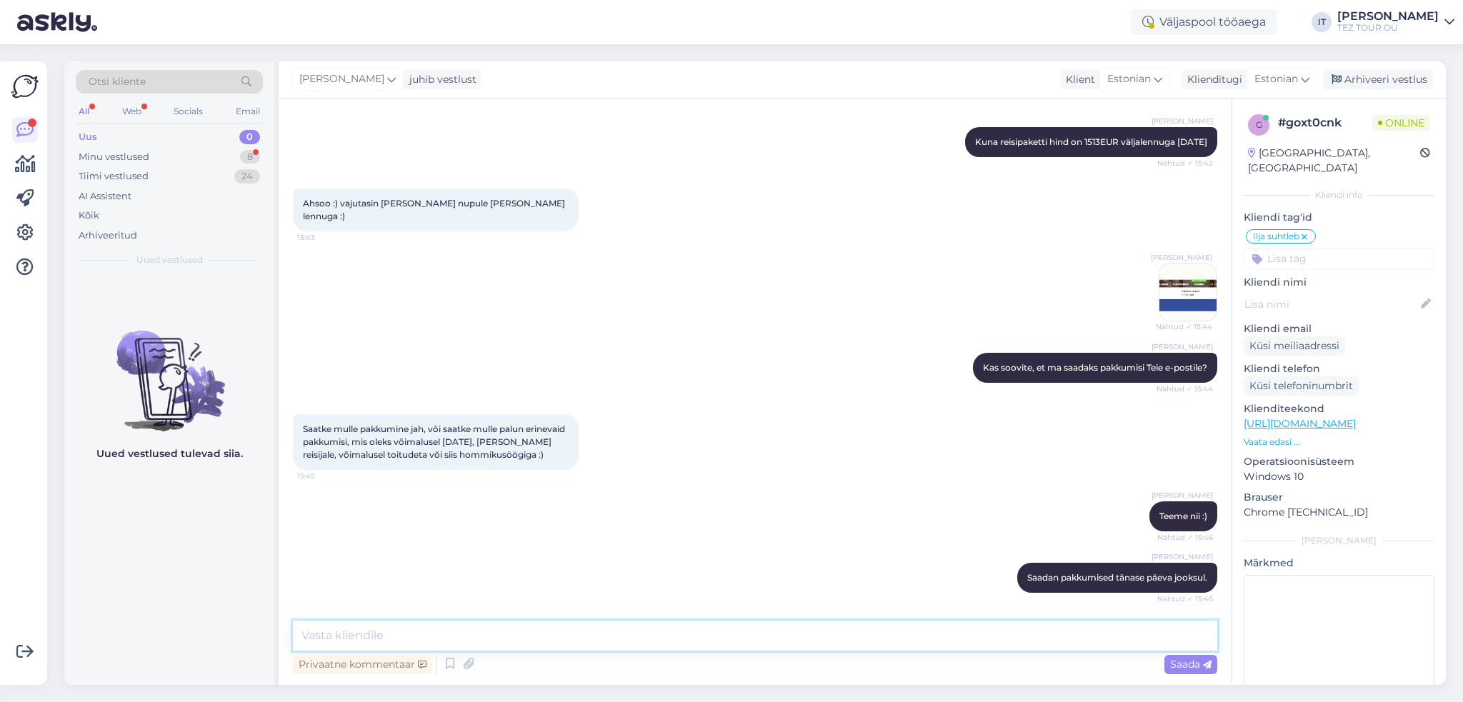
scroll to position [840, 0]
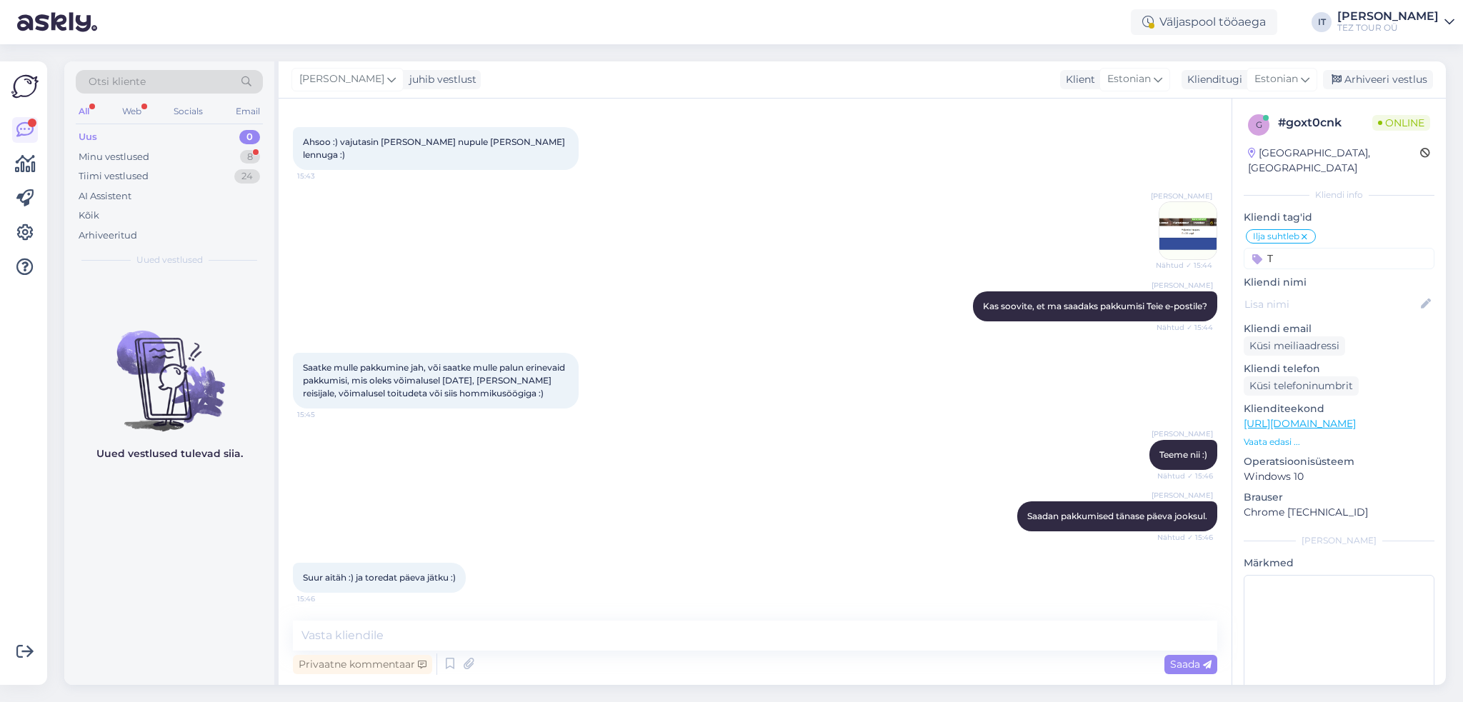
type input "T"
click at [517, 636] on textarea at bounding box center [755, 636] width 924 height 30
type textarea "t"
type textarea "Tänan, [GEOGRAPHIC_DATA] :)"
